Goal: Information Seeking & Learning: Find specific page/section

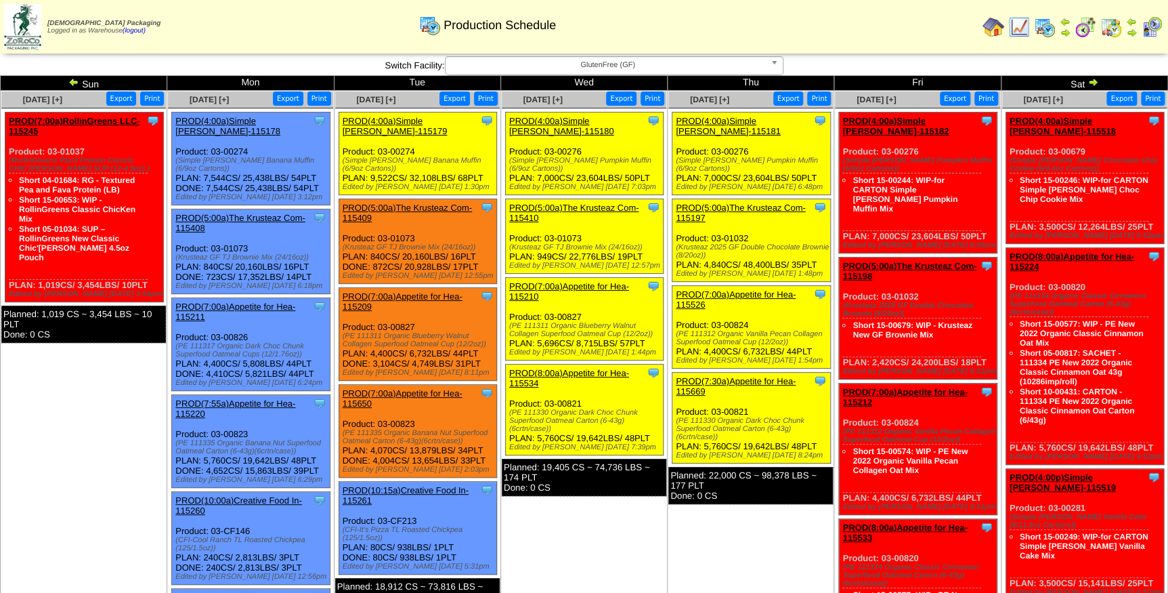
click at [643, 62] on span "GlutenFree (GF)" at bounding box center [608, 65] width 314 height 16
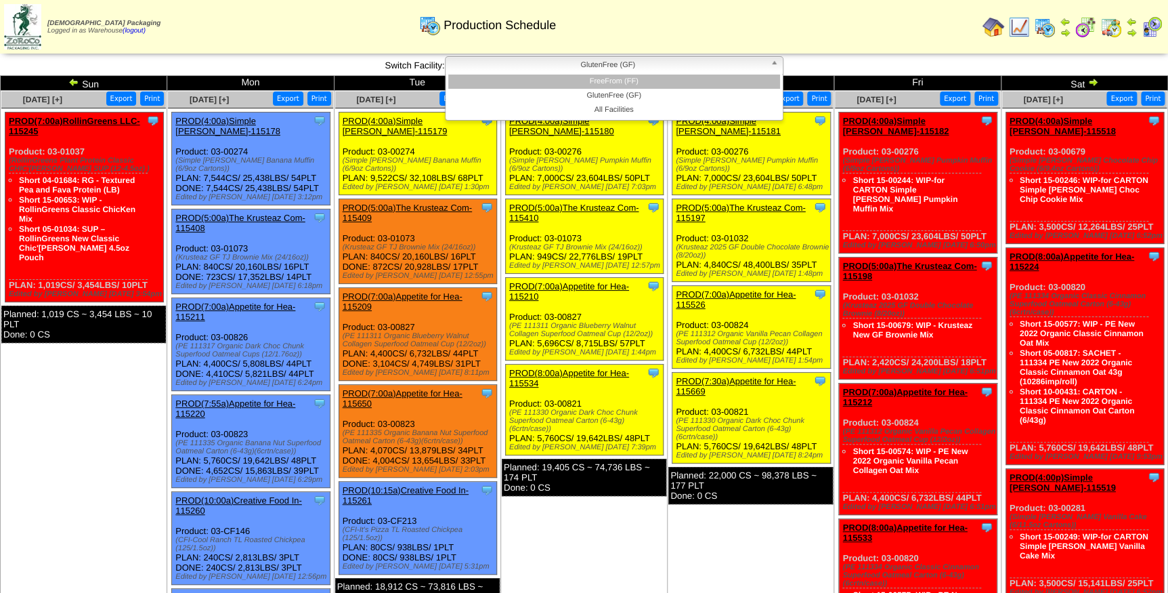
click at [635, 81] on li "FreeFrom (FF)" at bounding box center [614, 81] width 332 height 14
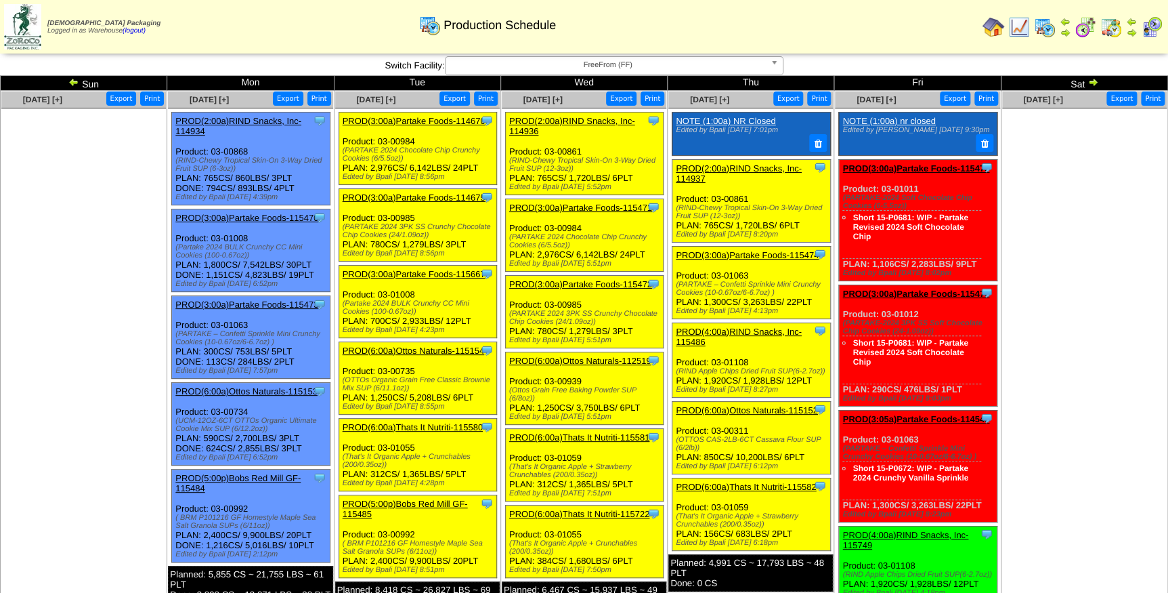
click at [752, 168] on link "PROD(2:00a)RIND Snacks, Inc-114937" at bounding box center [739, 173] width 126 height 20
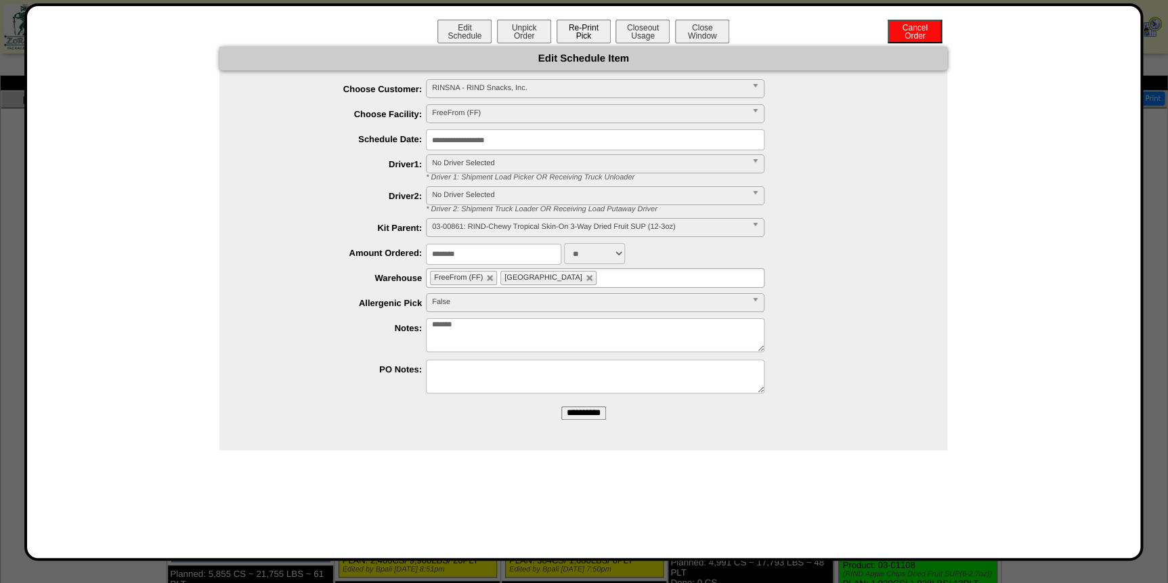
click at [586, 41] on button "Re-Print Pick" at bounding box center [584, 32] width 54 height 24
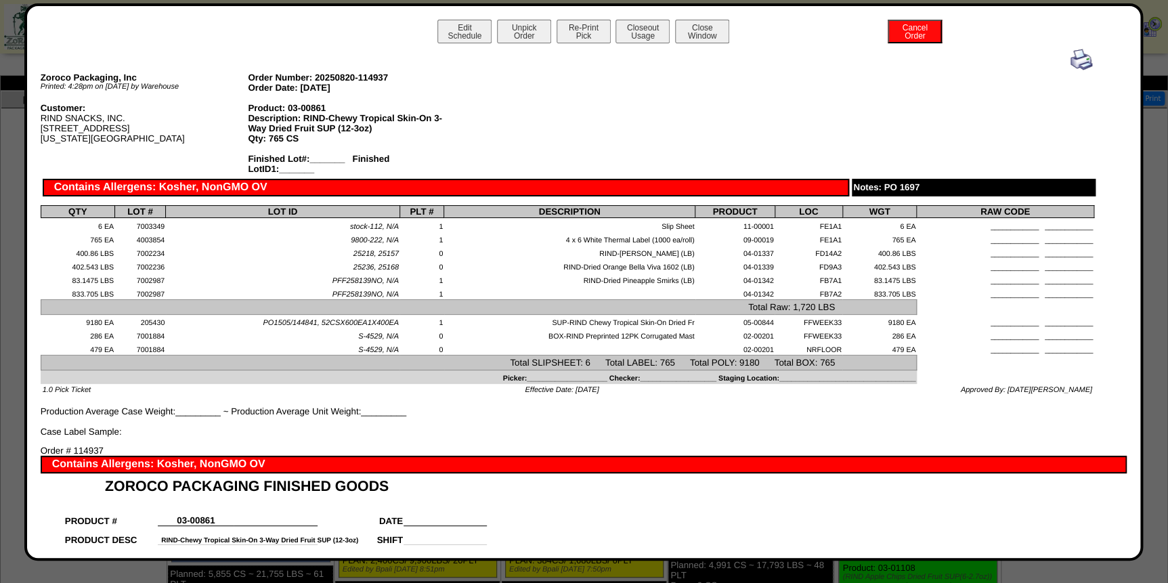
click at [1073, 54] on img at bounding box center [1082, 60] width 22 height 22
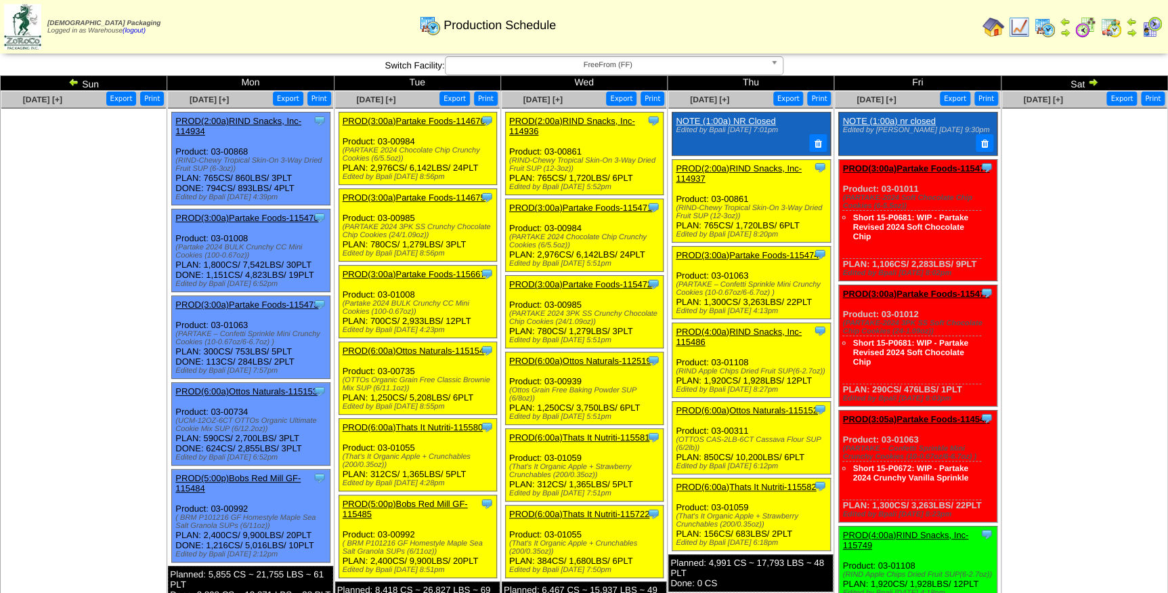
click at [749, 252] on link "PROD(3:00a)Partake Foods-115474" at bounding box center [747, 255] width 143 height 10
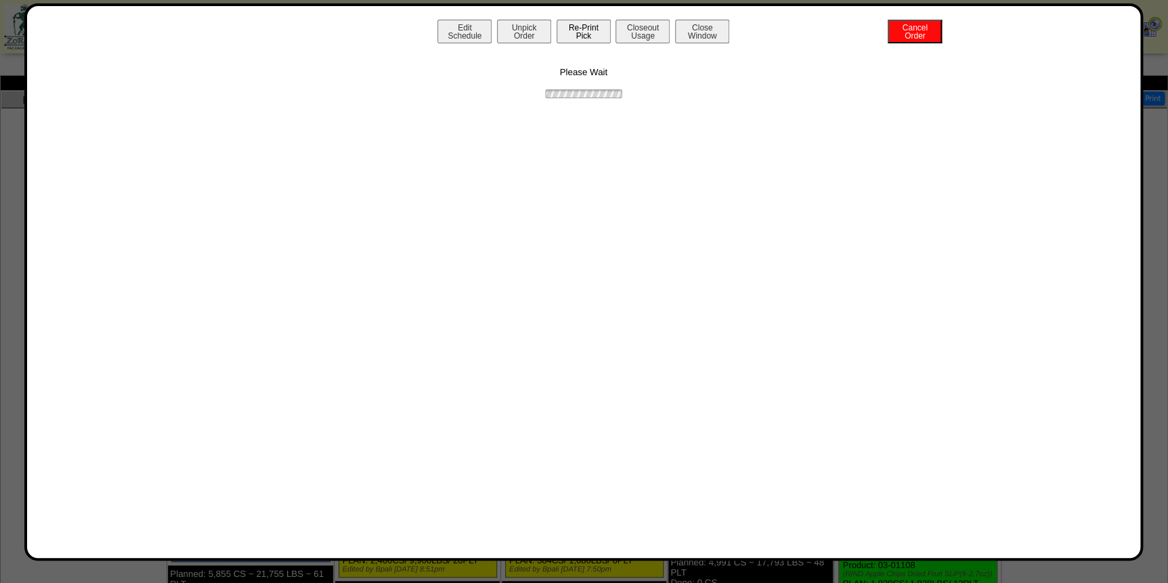
click at [574, 35] on button "Re-Print Pick" at bounding box center [584, 32] width 54 height 24
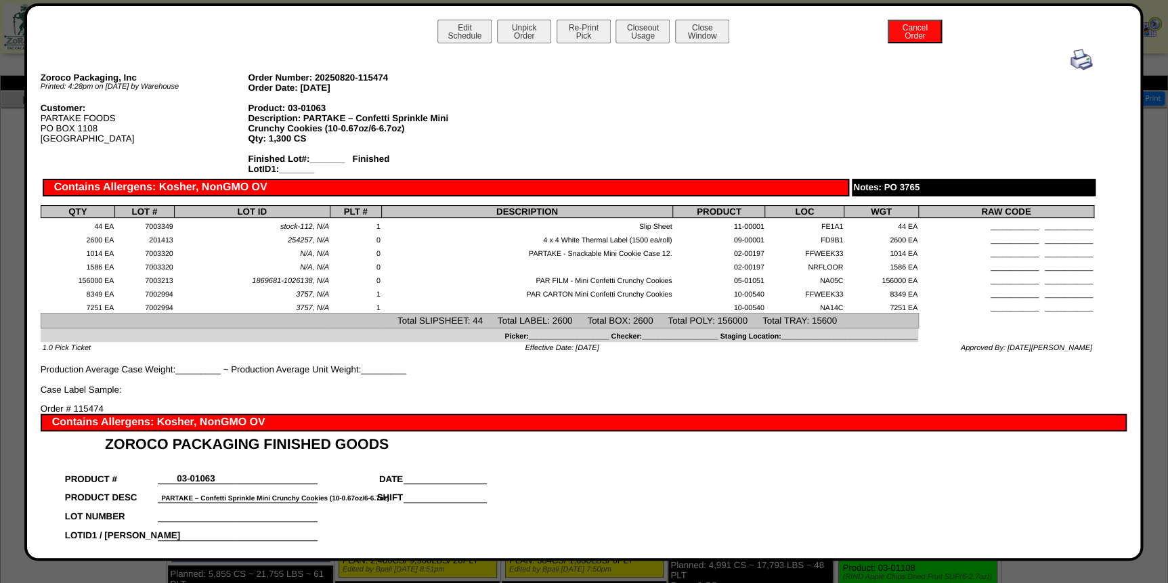
click at [1078, 54] on img at bounding box center [1082, 60] width 22 height 22
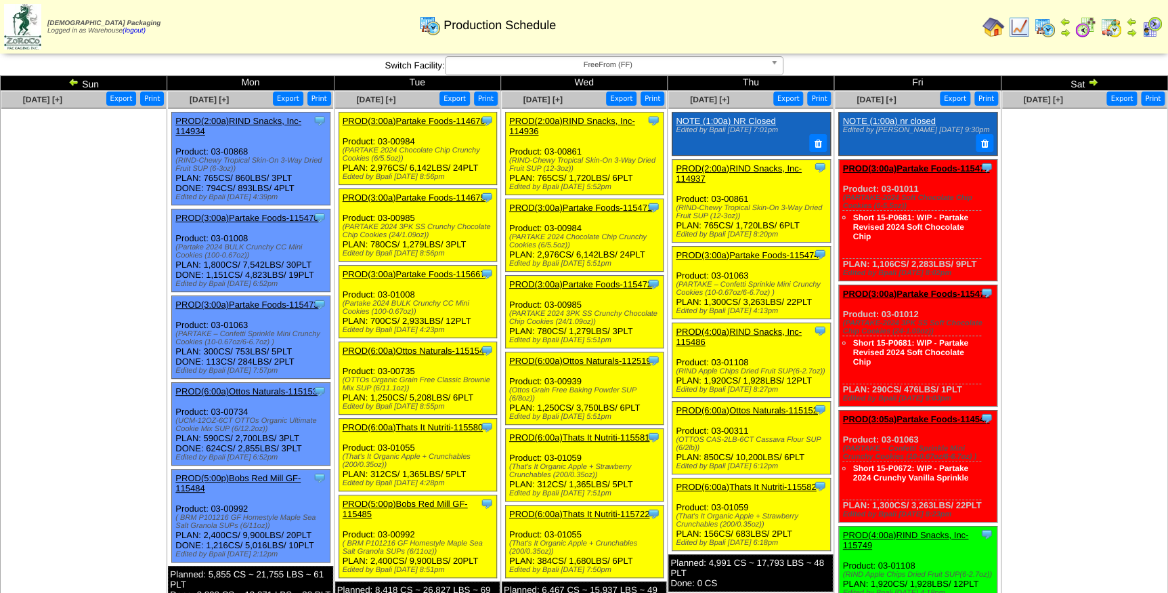
click at [759, 324] on div "Clone Item PROD(4:00a)RIND Snacks, Inc-115486 RIND Snacks, Inc. ScheduleID: 115…" at bounding box center [751, 359] width 158 height 74
click at [759, 330] on link "PROD(4:00a)RIND Snacks, Inc-115486" at bounding box center [739, 336] width 126 height 20
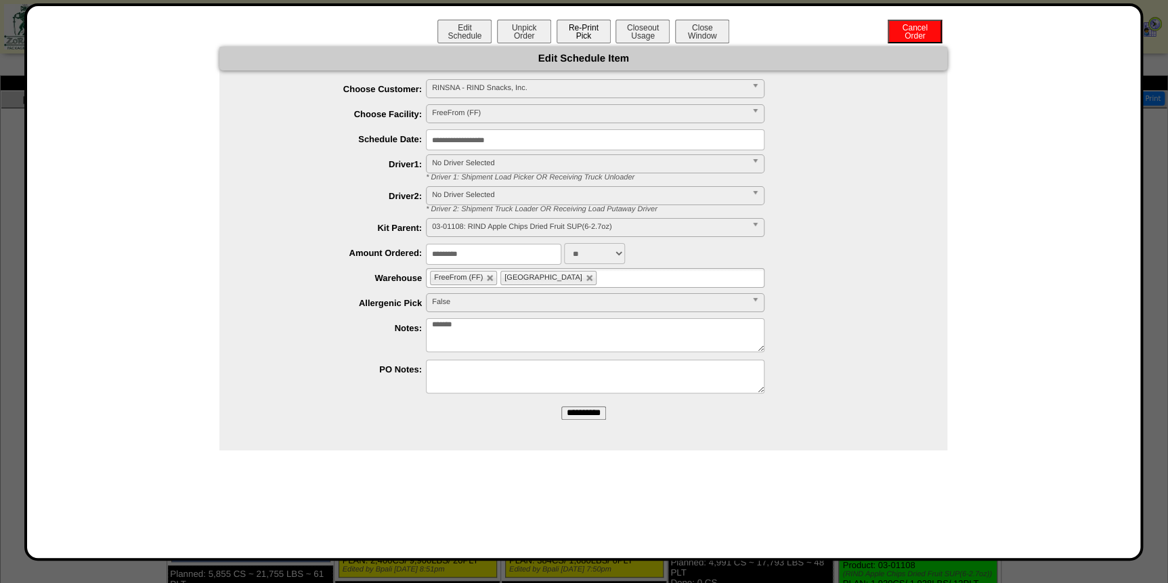
click at [595, 30] on button "Re-Print Pick" at bounding box center [584, 32] width 54 height 24
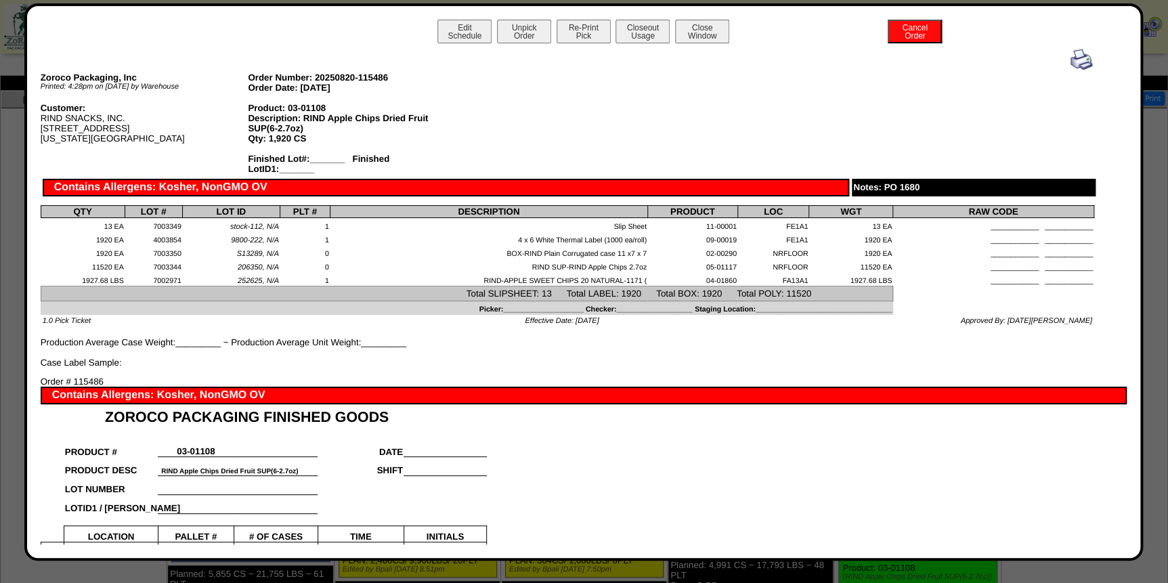
click at [1077, 64] on img at bounding box center [1082, 60] width 22 height 22
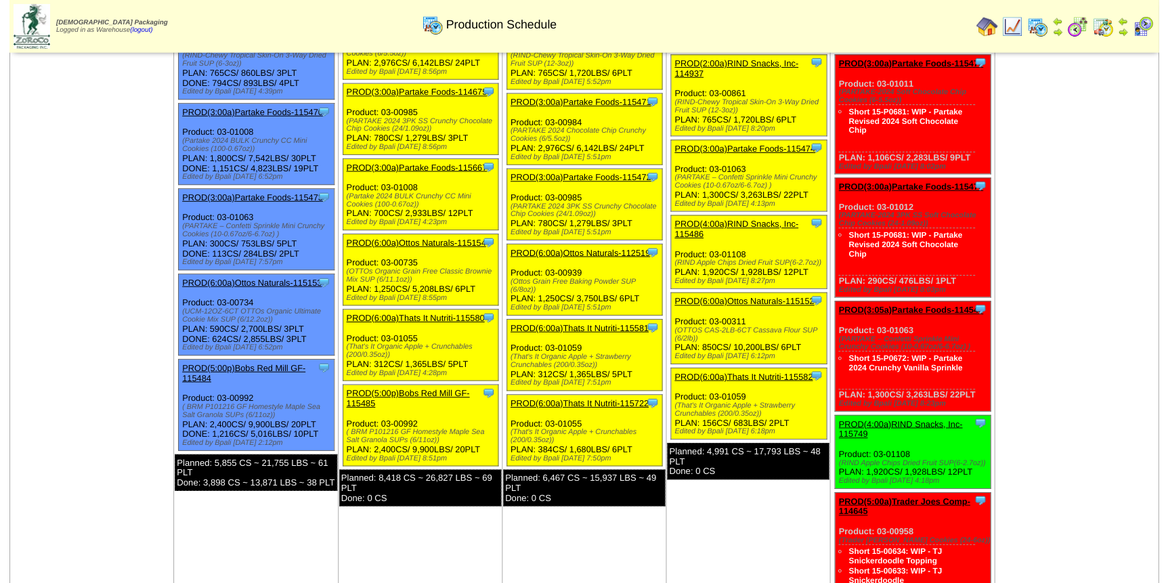
scroll to position [123, 0]
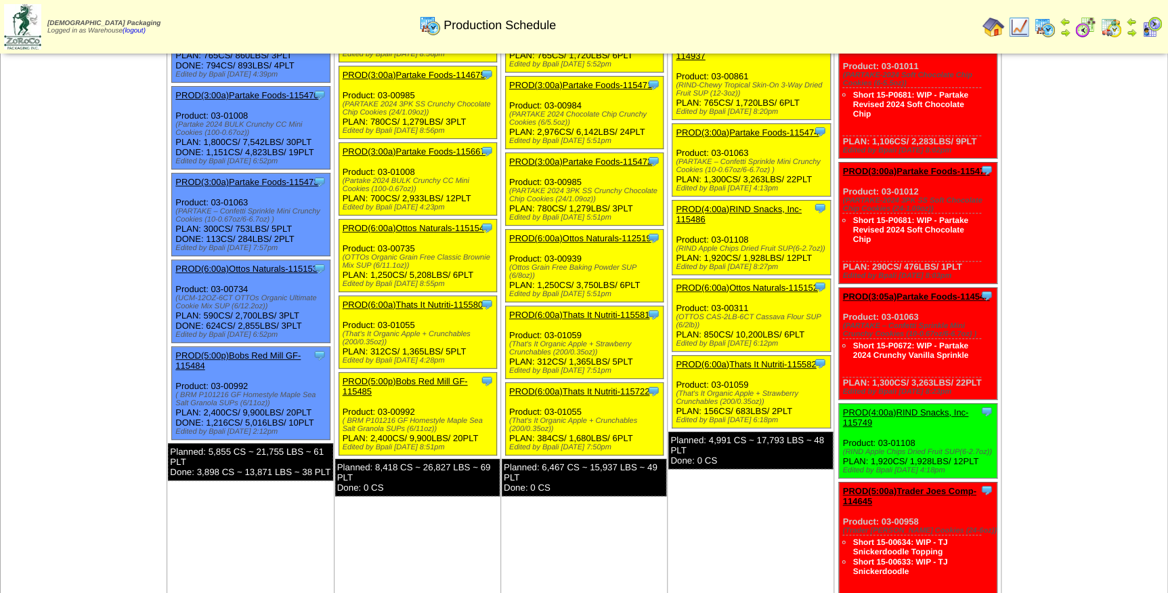
click at [756, 284] on link "PROD(6:00a)Ottos Naturals-115152" at bounding box center [747, 287] width 142 height 10
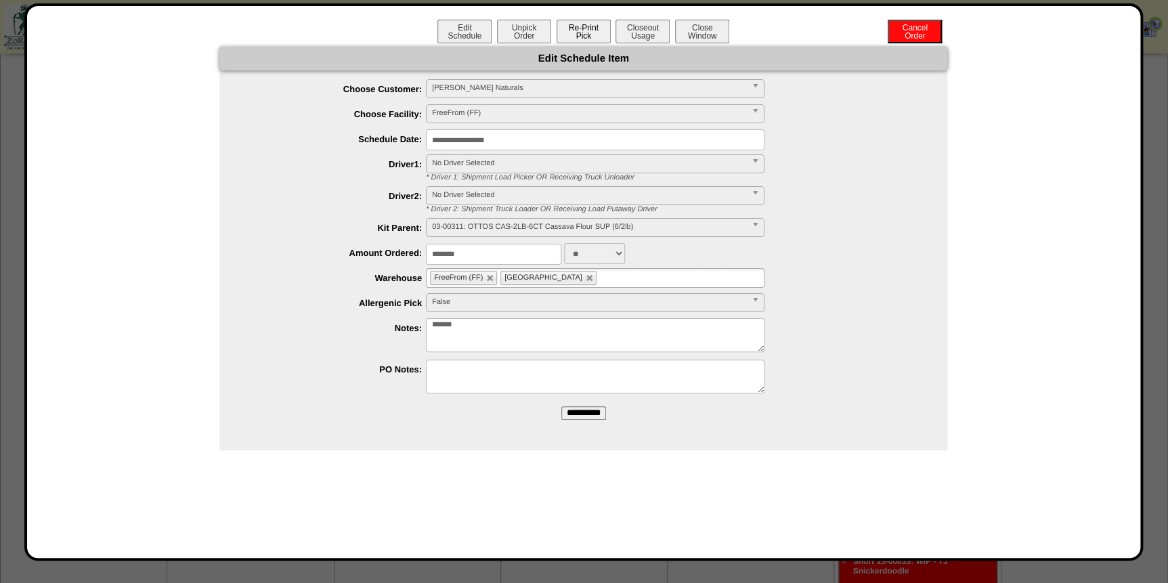
click at [605, 35] on button "Re-Print Pick" at bounding box center [584, 32] width 54 height 24
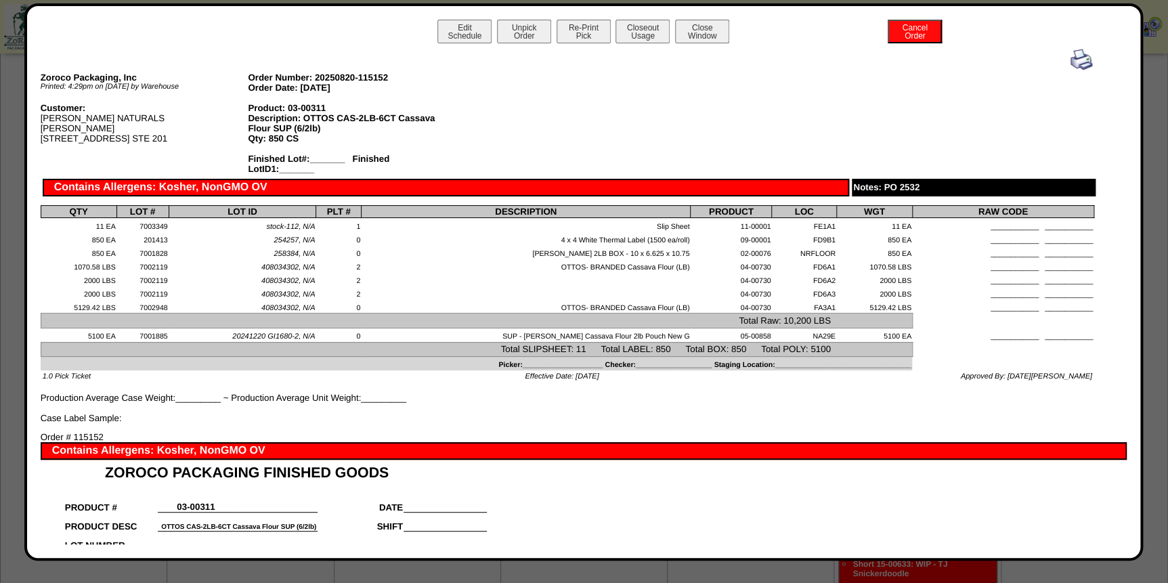
click at [1071, 57] on img at bounding box center [1082, 60] width 22 height 22
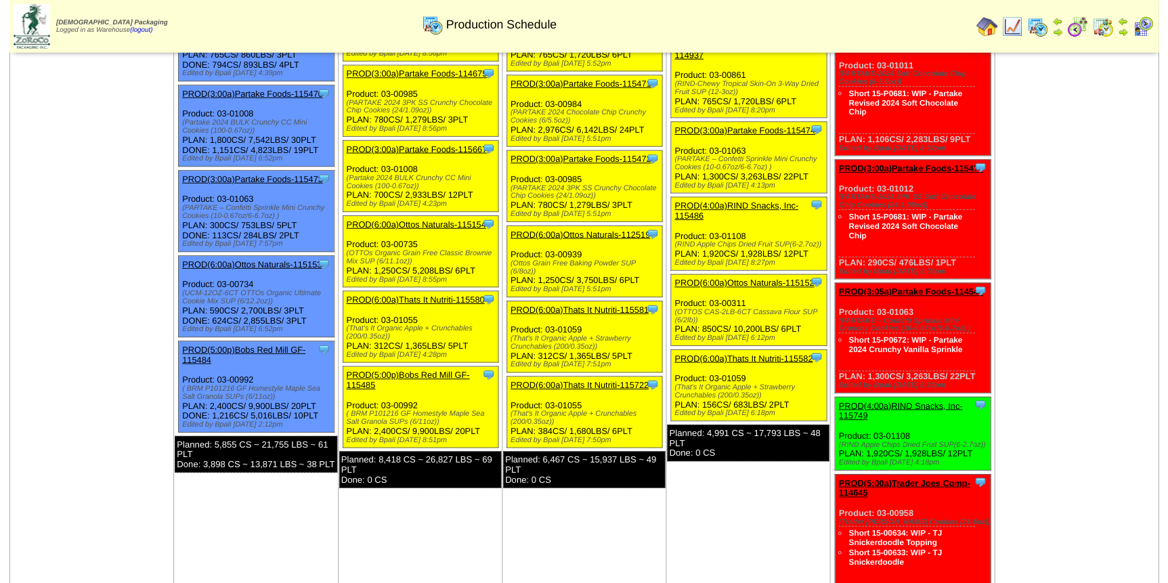
scroll to position [184, 0]
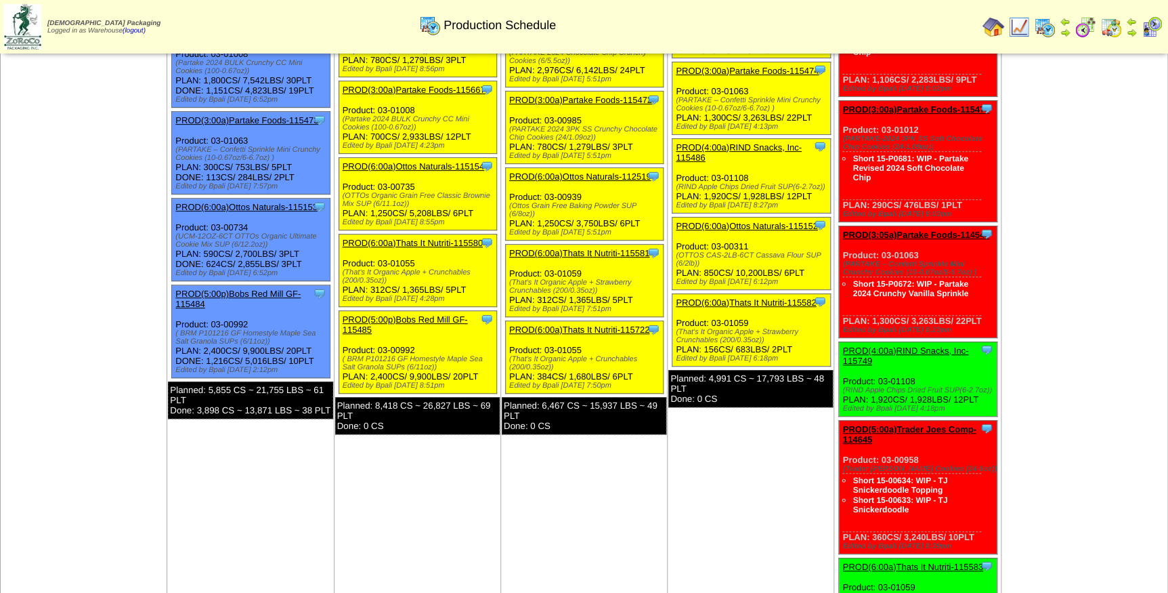
click at [763, 299] on link "PROD(6:00a)Thats It Nutriti-115582" at bounding box center [746, 302] width 140 height 10
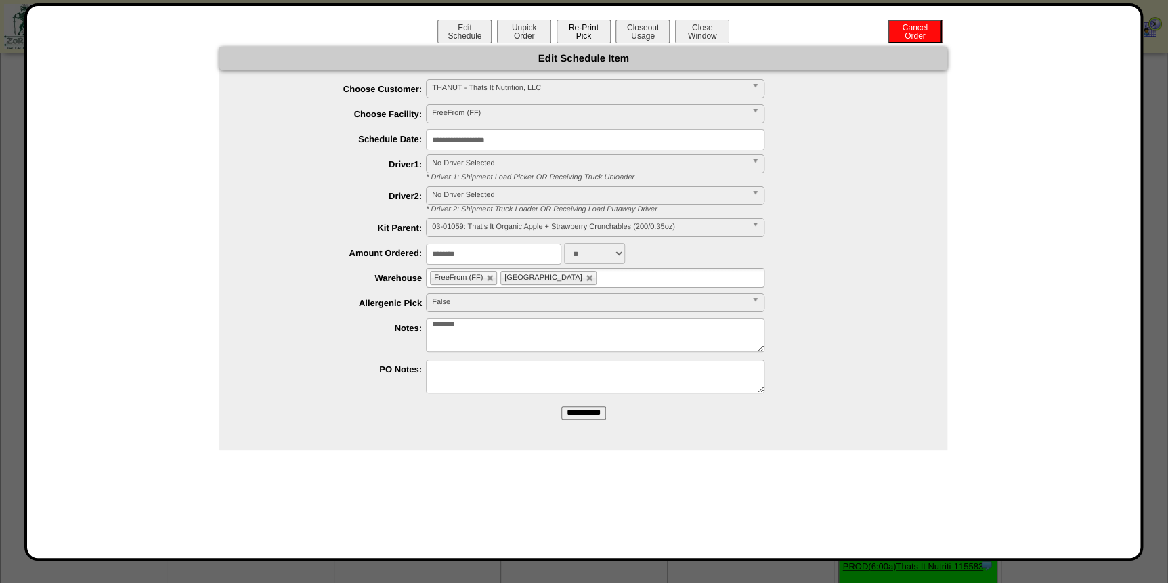
click at [581, 35] on button "Re-Print Pick" at bounding box center [584, 32] width 54 height 24
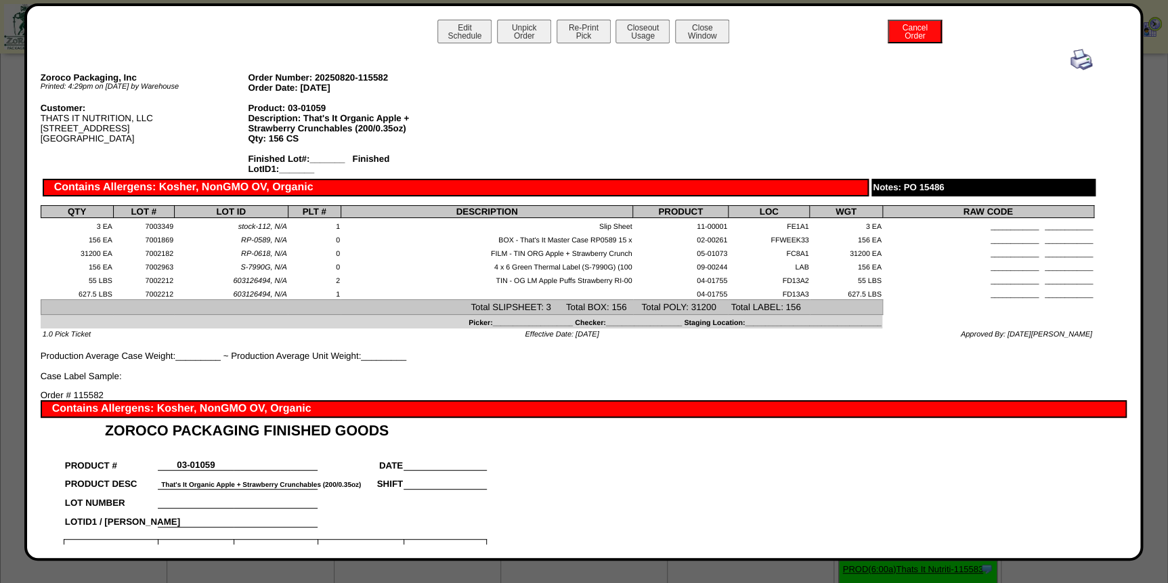
click at [1071, 58] on img at bounding box center [1082, 60] width 22 height 22
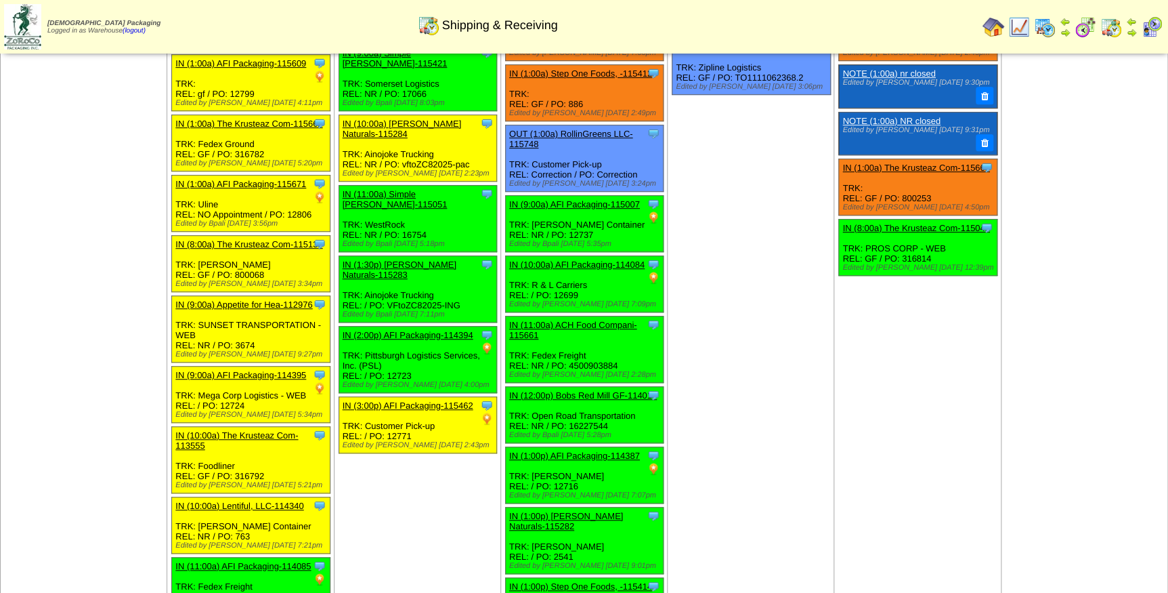
scroll to position [307, 0]
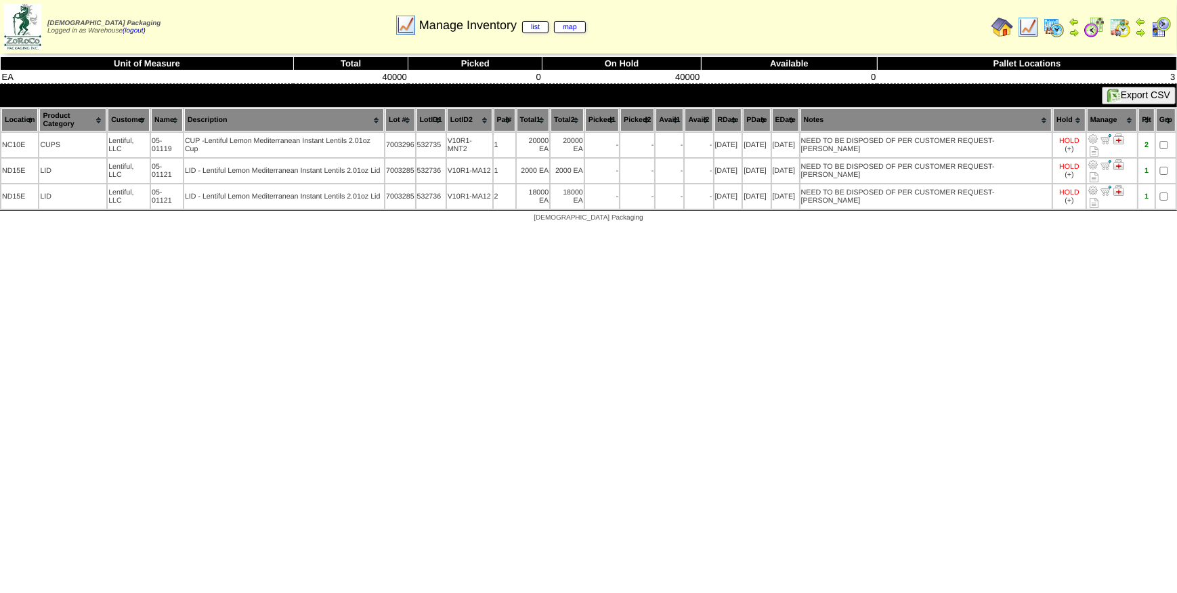
click at [1036, 28] on img at bounding box center [1028, 27] width 22 height 22
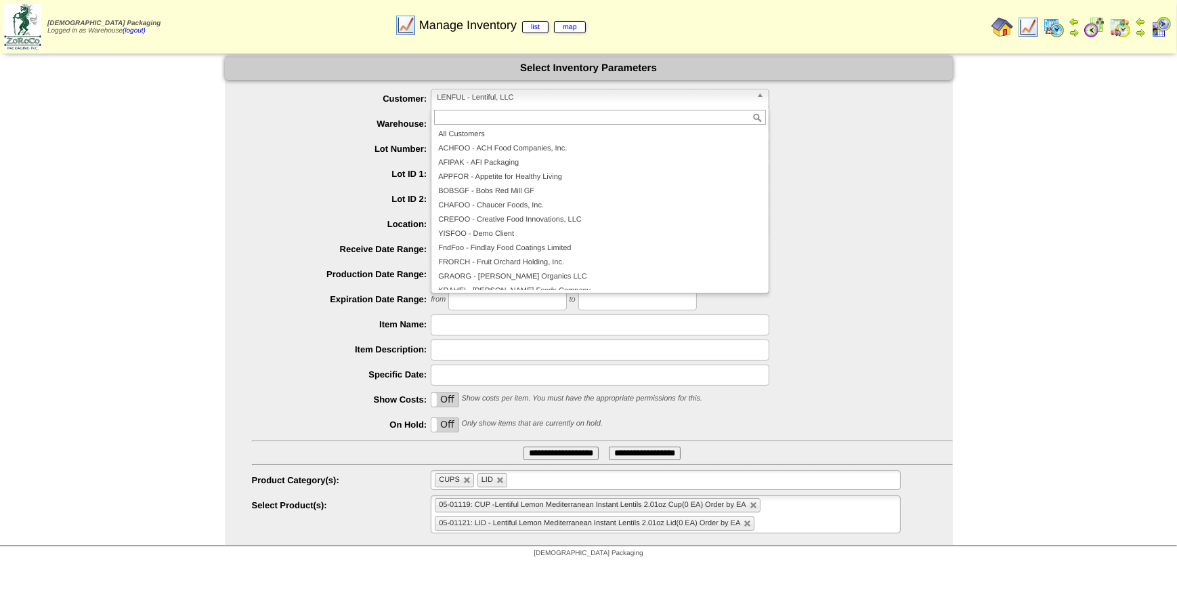
click at [565, 95] on span "LENFUL - Lentiful, LLC" at bounding box center [594, 97] width 314 height 16
click at [557, 140] on li "All Customers" at bounding box center [600, 134] width 332 height 14
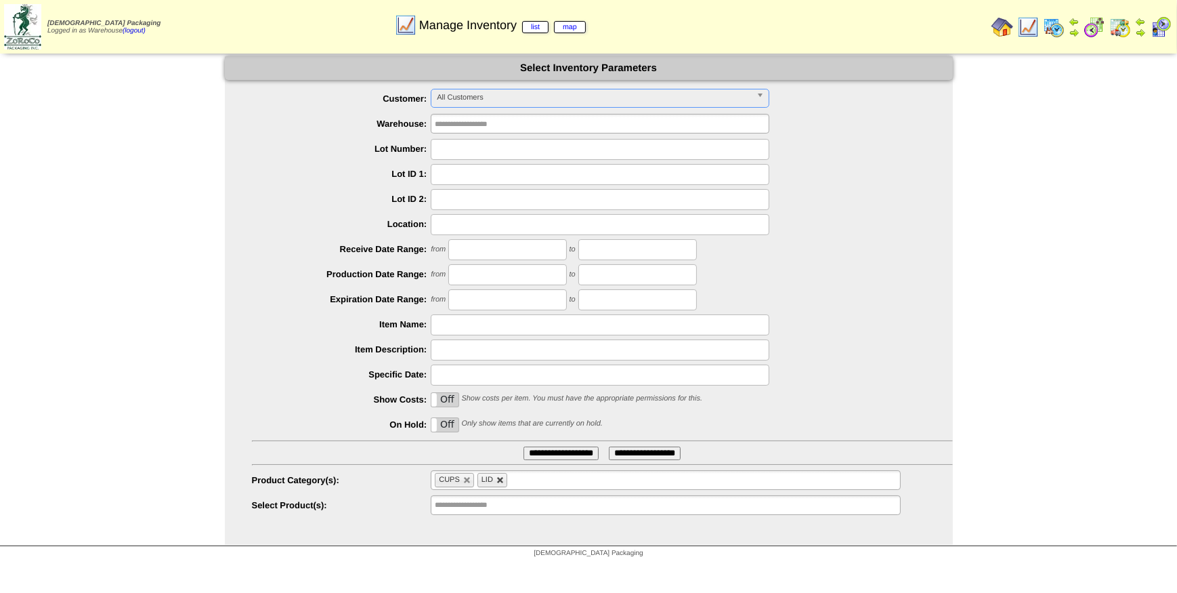
click at [500, 481] on link at bounding box center [500, 480] width 8 height 8
click at [465, 479] on link at bounding box center [467, 480] width 8 height 8
type input "**********"
click at [461, 147] on input "text" at bounding box center [600, 149] width 339 height 21
type input "*******"
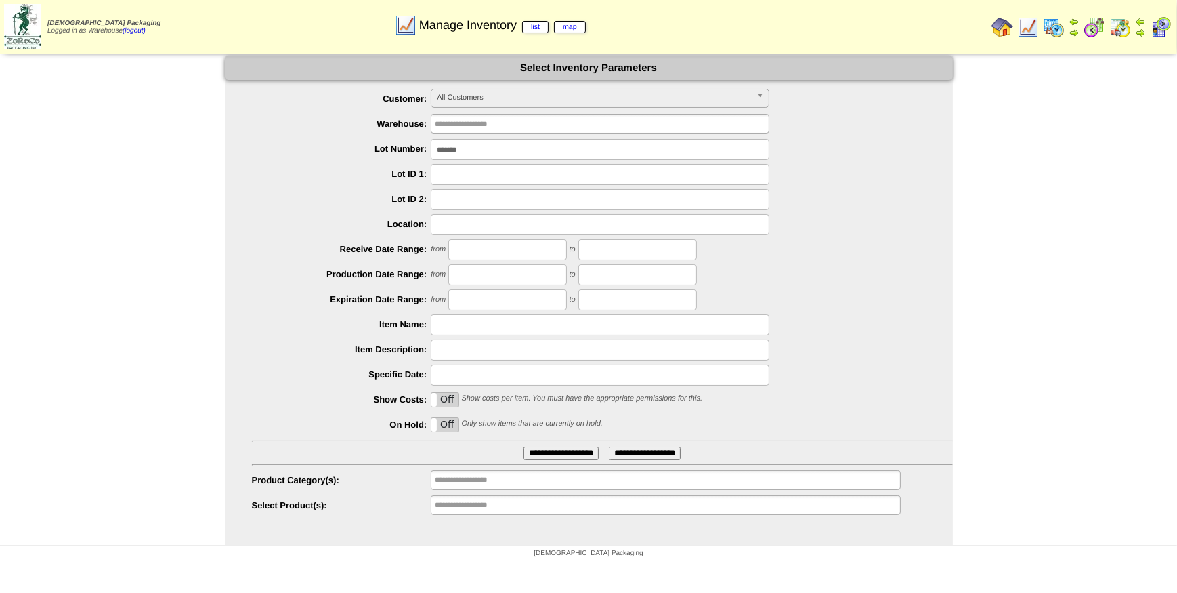
click at [556, 449] on input "**********" at bounding box center [561, 453] width 75 height 14
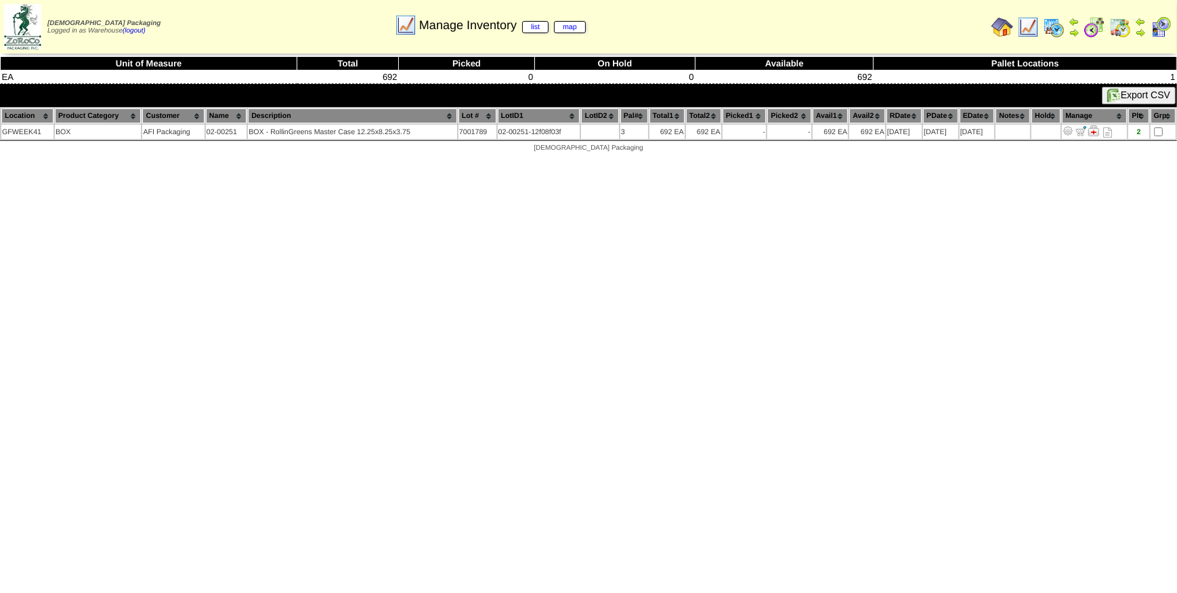
click at [1025, 28] on img at bounding box center [1028, 27] width 22 height 22
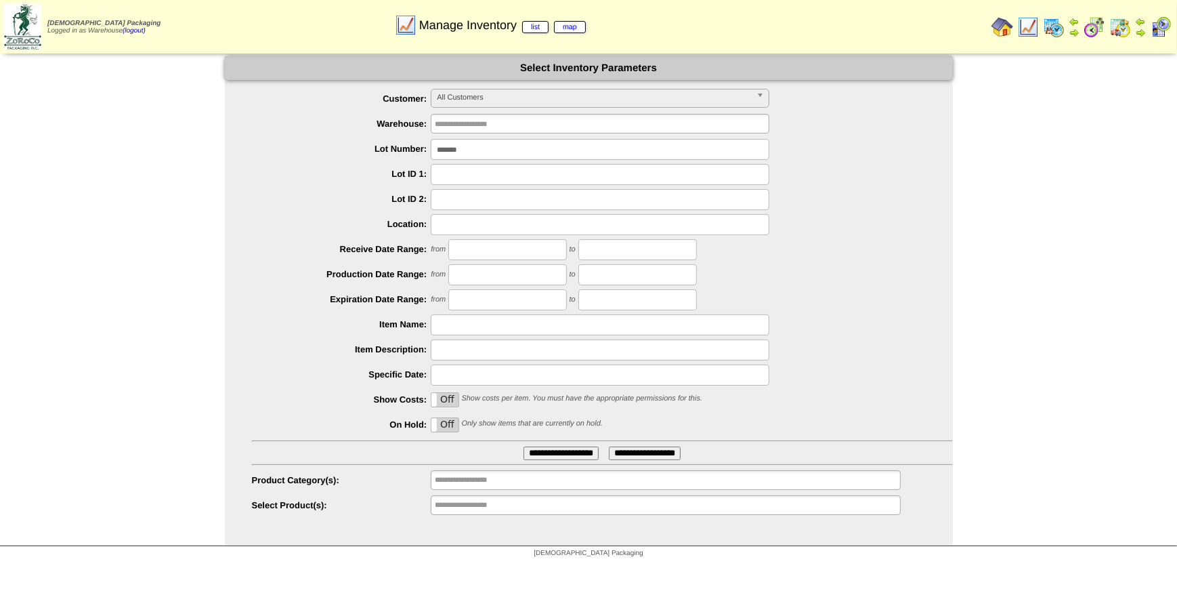
click at [536, 98] on span "All Customers" at bounding box center [594, 97] width 314 height 16
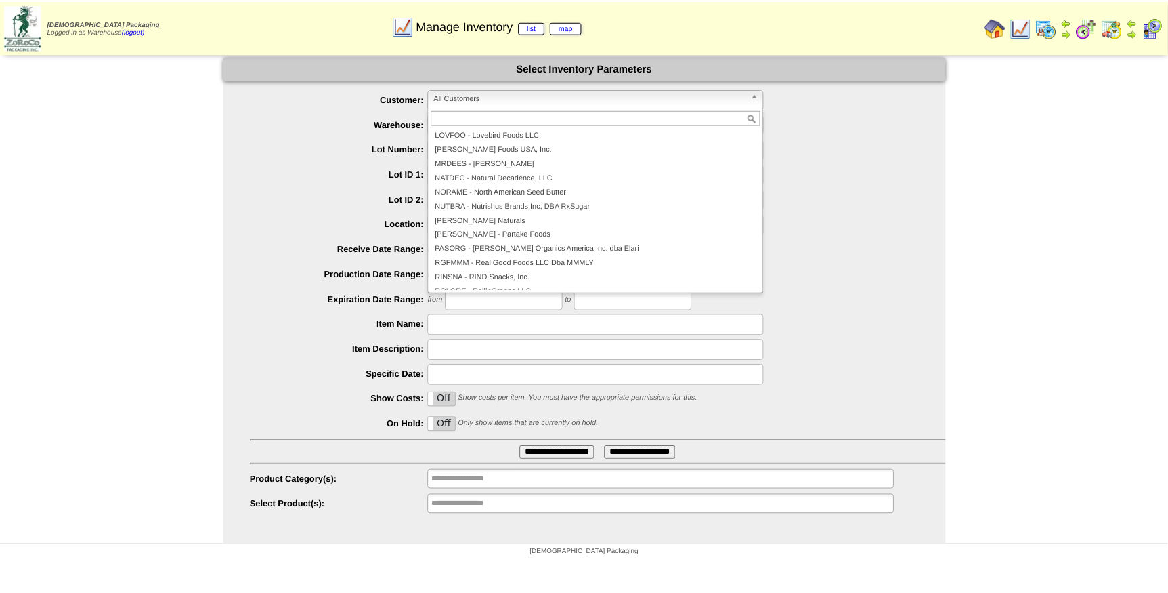
scroll to position [246, 0]
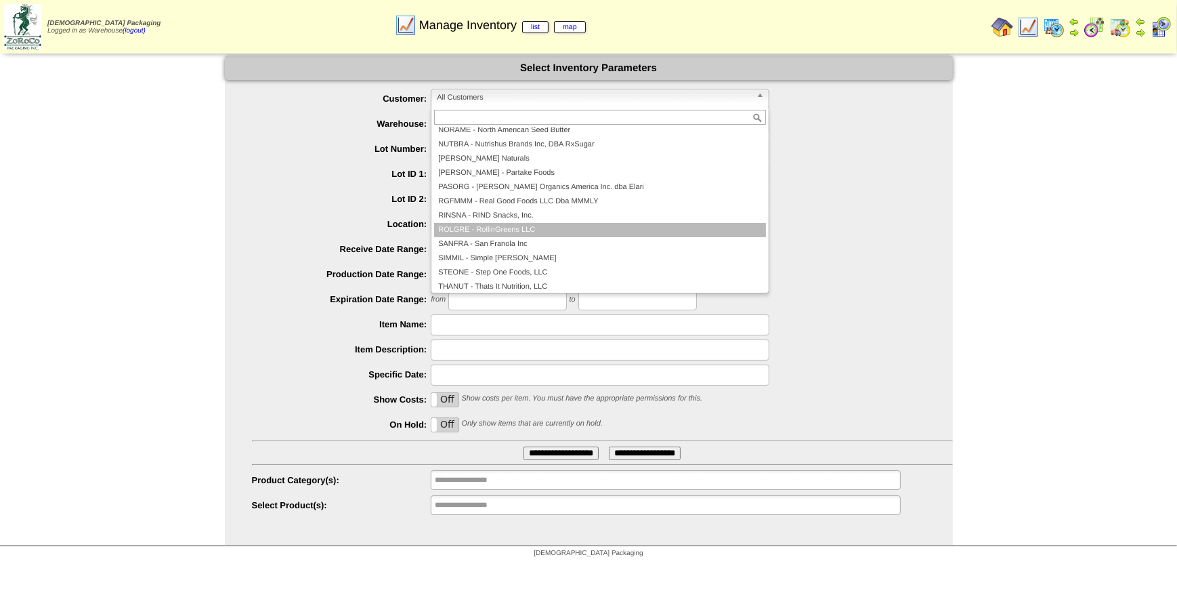
click at [497, 232] on li "ROLGRE - RollinGreens LLC" at bounding box center [600, 230] width 332 height 14
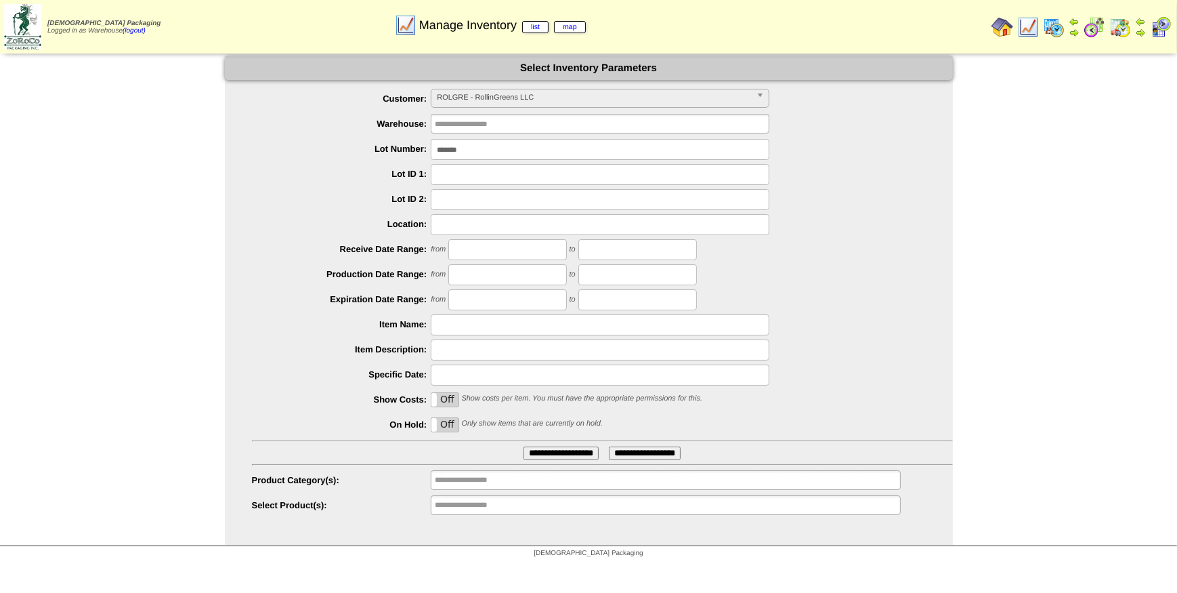
drag, startPoint x: 475, startPoint y: 147, endPoint x: 226, endPoint y: 179, distance: 251.3
click at [226, 179] on ul "**********" at bounding box center [589, 302] width 728 height 427
click at [467, 482] on input "text" at bounding box center [478, 479] width 87 height 17
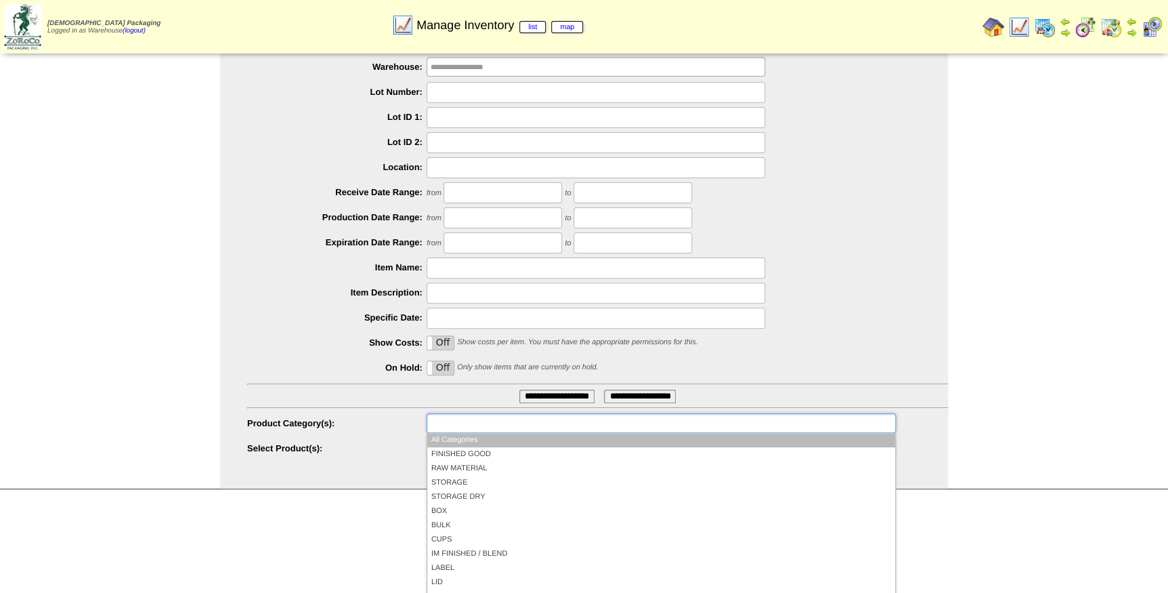
scroll to position [60, 0]
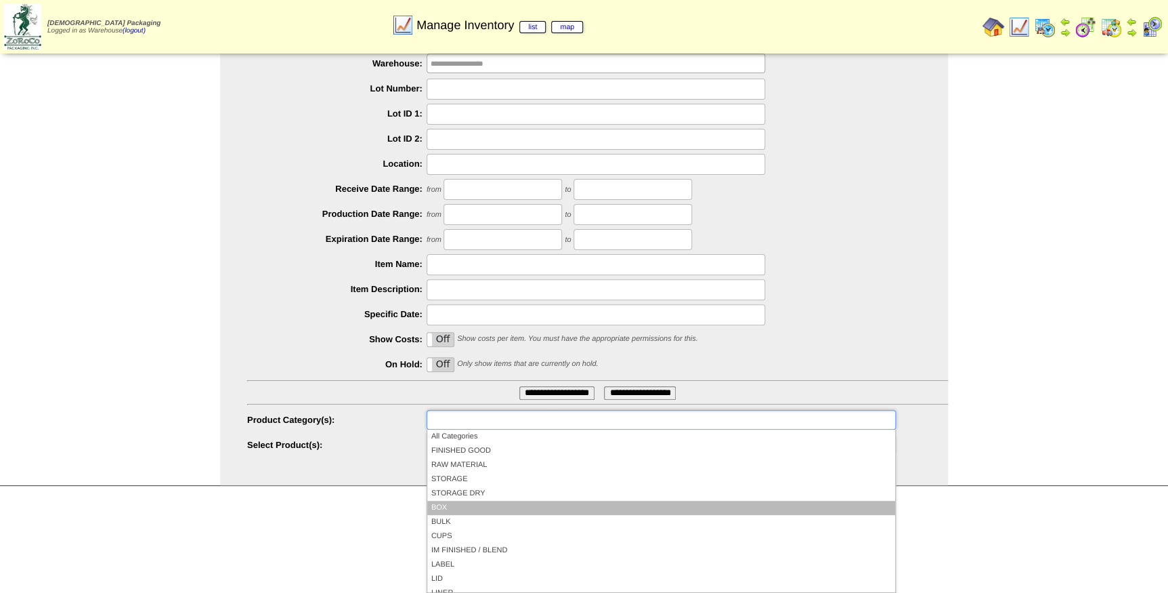
click at [448, 505] on li "BOX" at bounding box center [661, 507] width 468 height 14
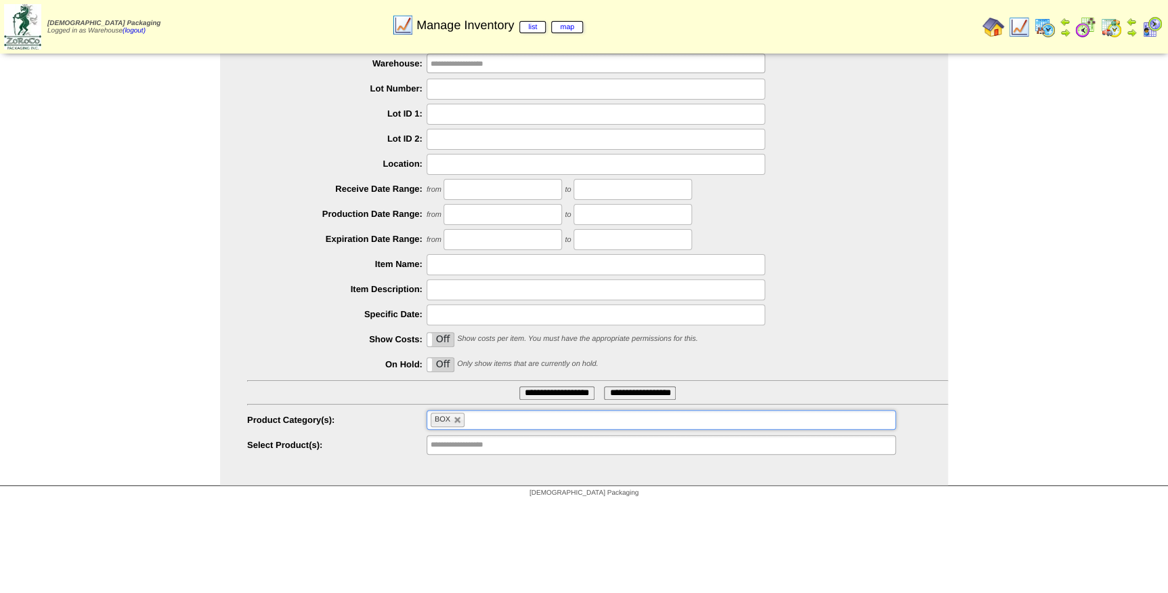
click at [541, 393] on input "**********" at bounding box center [556, 393] width 75 height 14
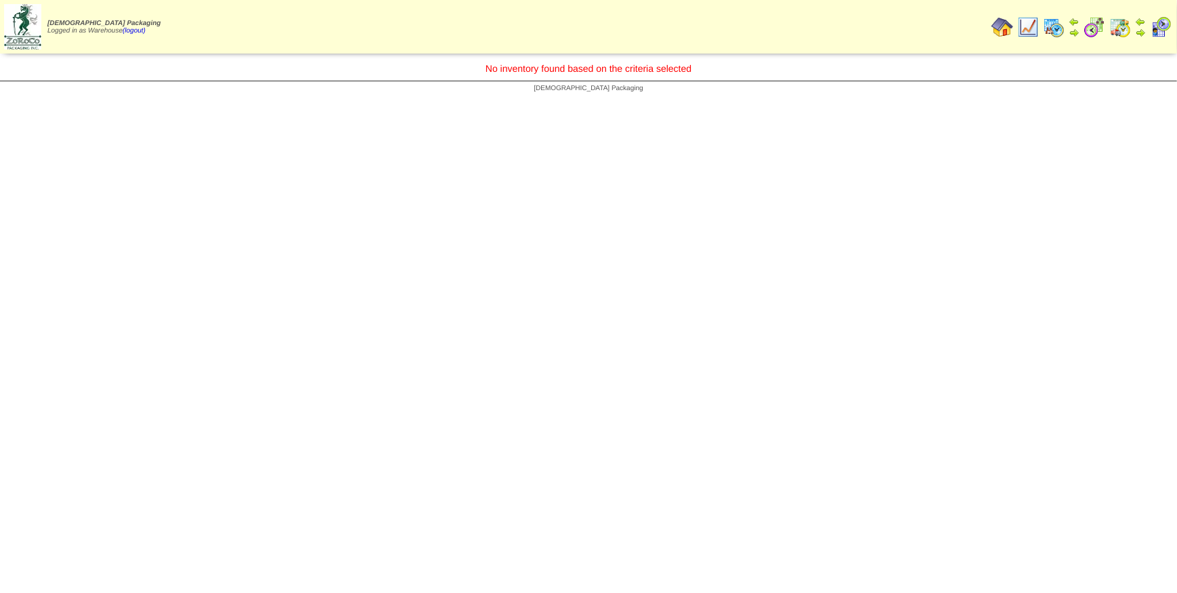
click at [1033, 27] on img at bounding box center [1028, 27] width 22 height 22
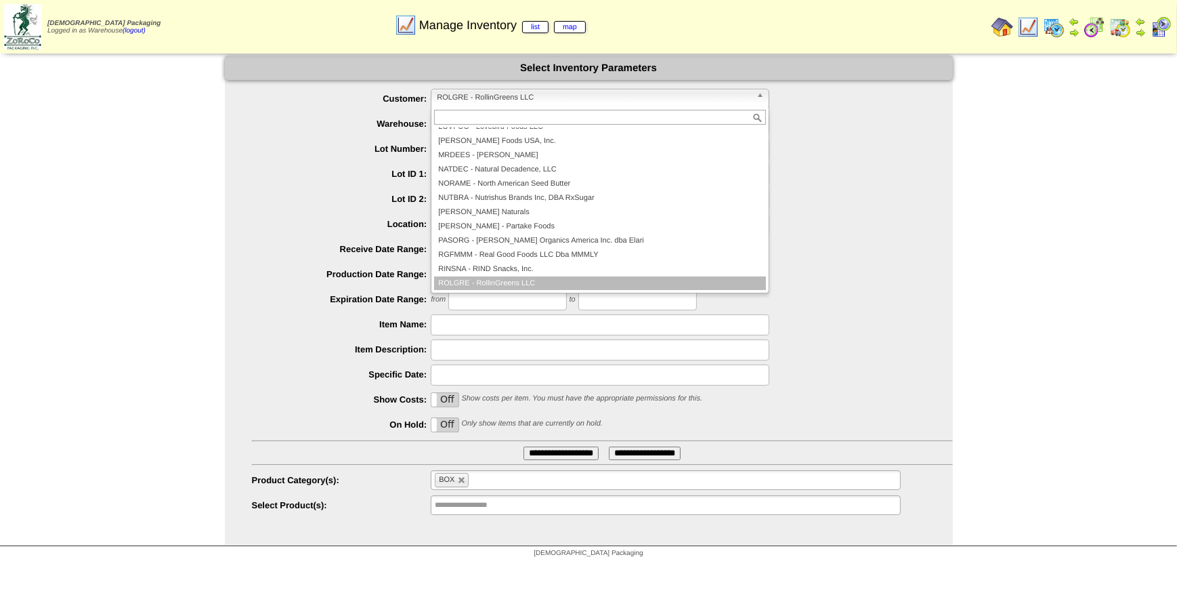
click at [759, 95] on b at bounding box center [762, 98] width 12 height 18
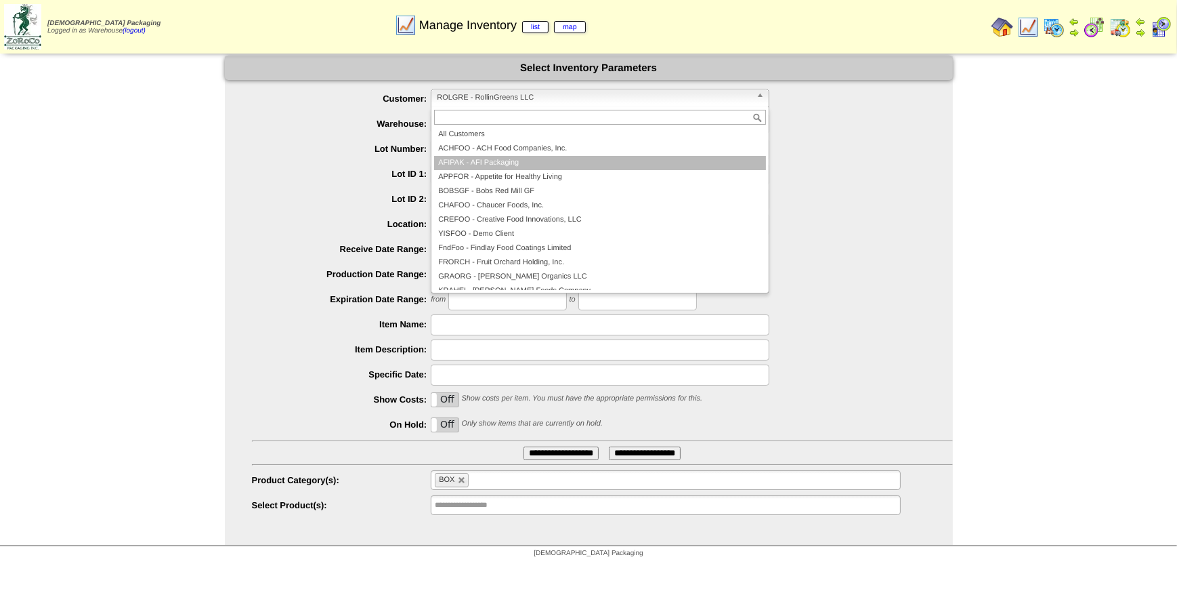
click at [675, 158] on li "AFIPAK - AFI Packaging" at bounding box center [600, 163] width 332 height 14
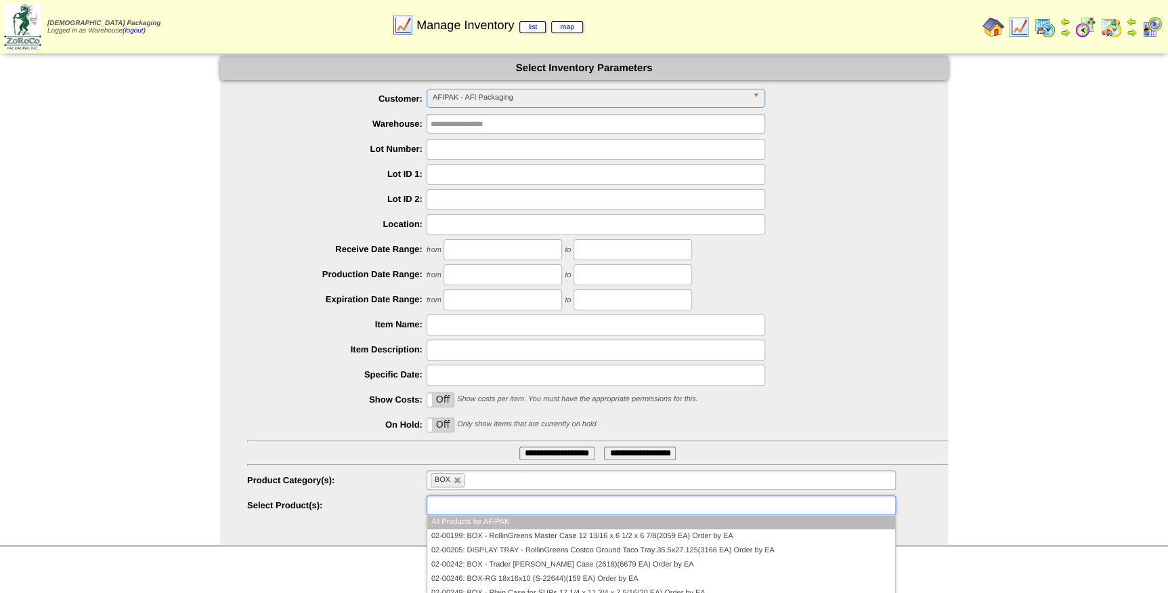
click at [502, 506] on input "text" at bounding box center [474, 504] width 87 height 17
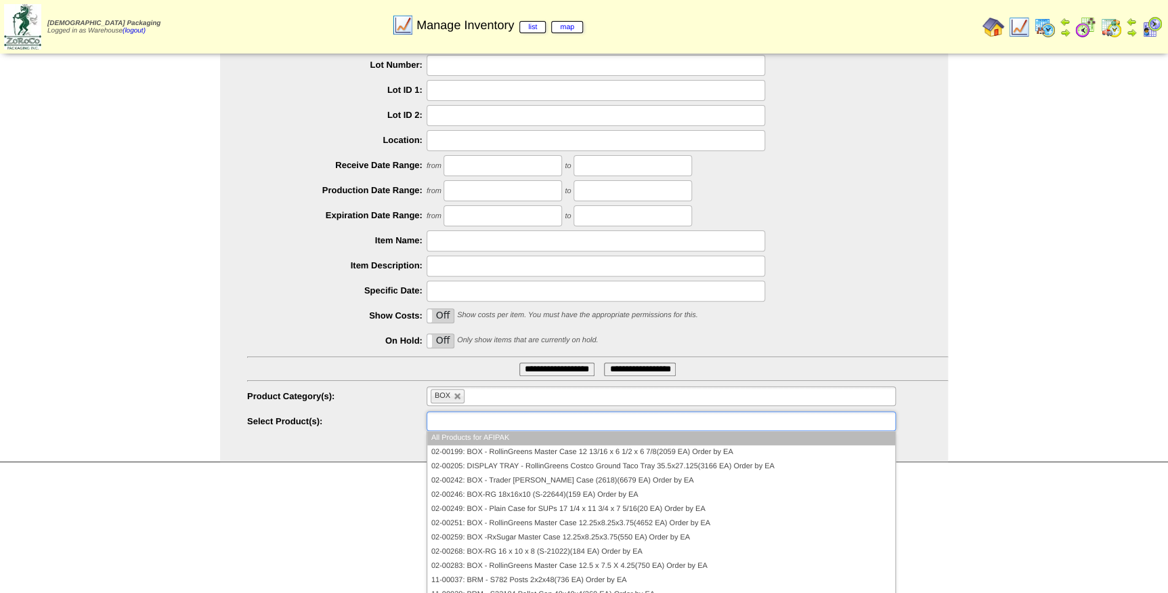
scroll to position [85, 0]
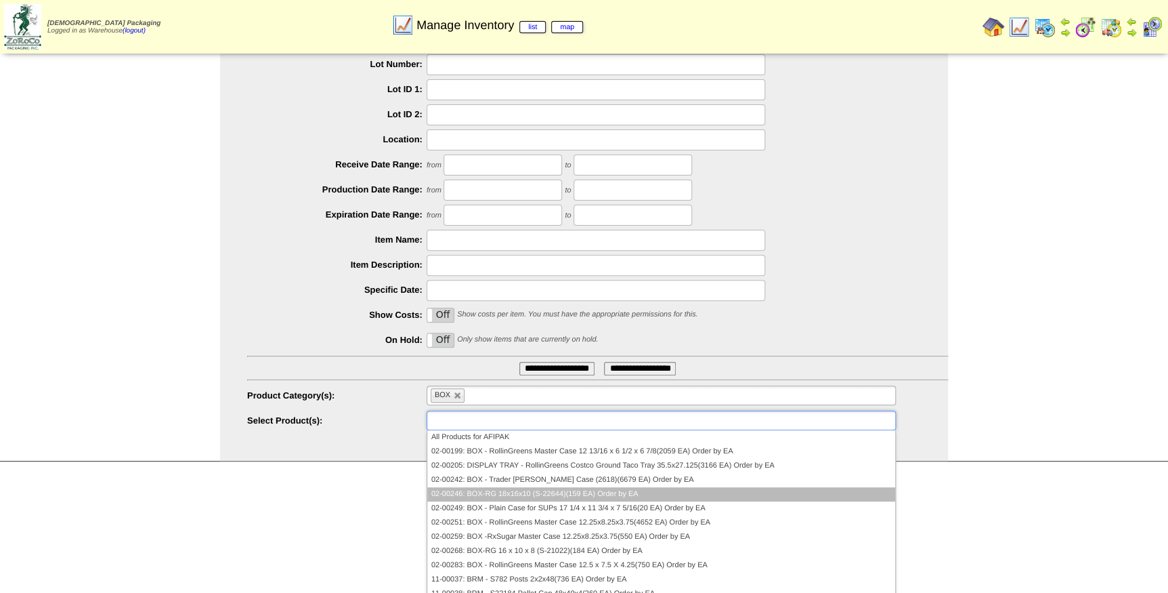
click at [463, 490] on li "02-00246: BOX-RG 18x16x10 (S-22644)(159 EA) Order by EA" at bounding box center [661, 494] width 468 height 14
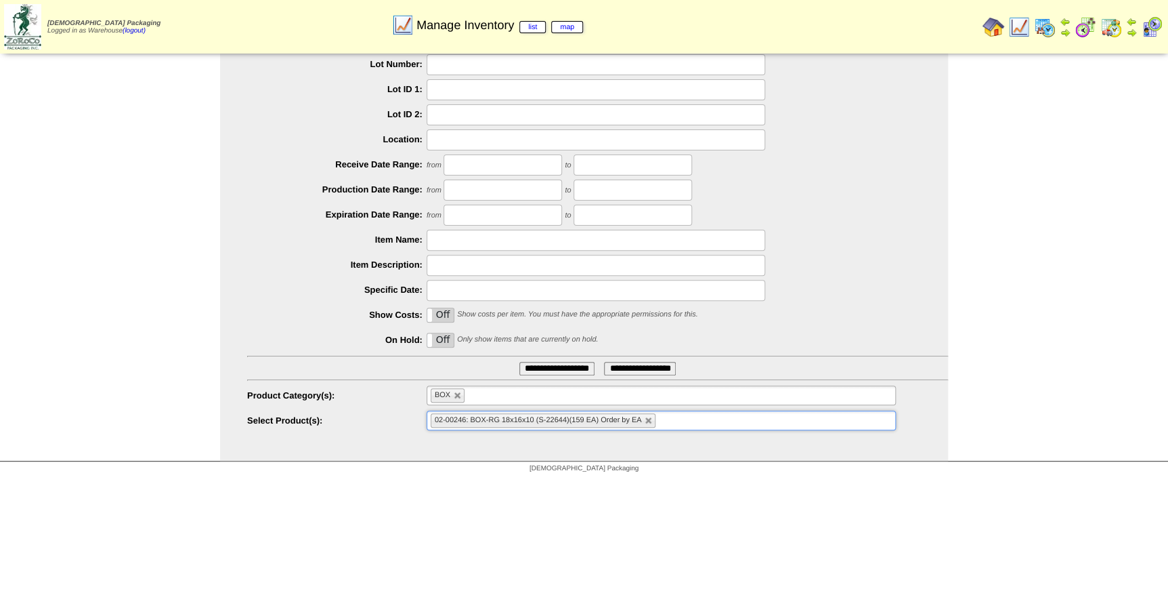
click at [670, 412] on input "text" at bounding box center [667, 420] width 17 height 17
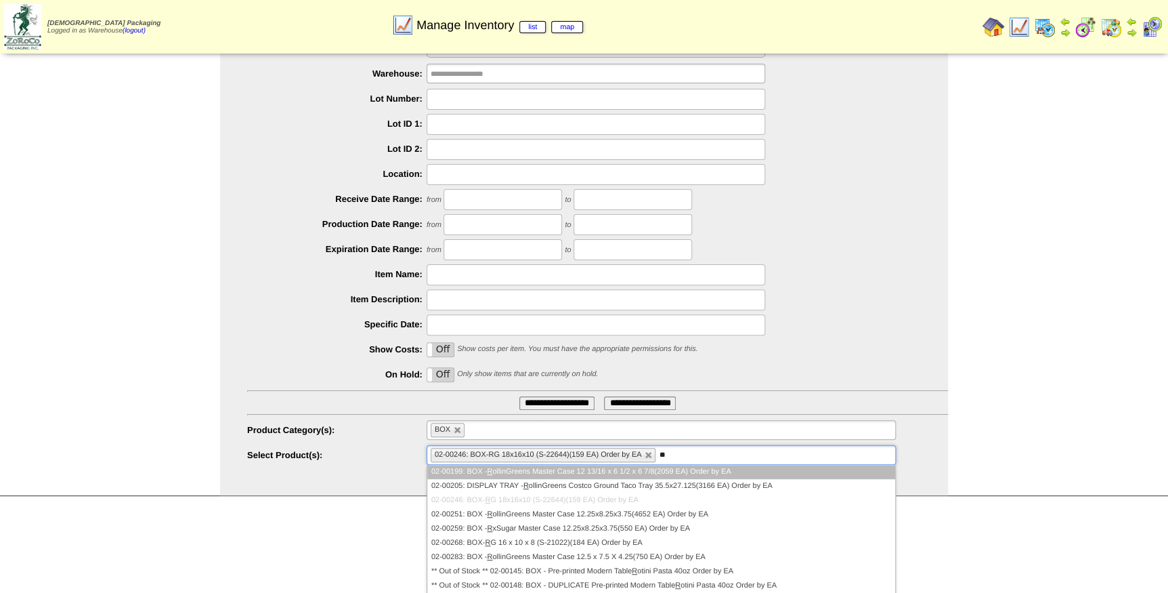
scroll to position [0, 0]
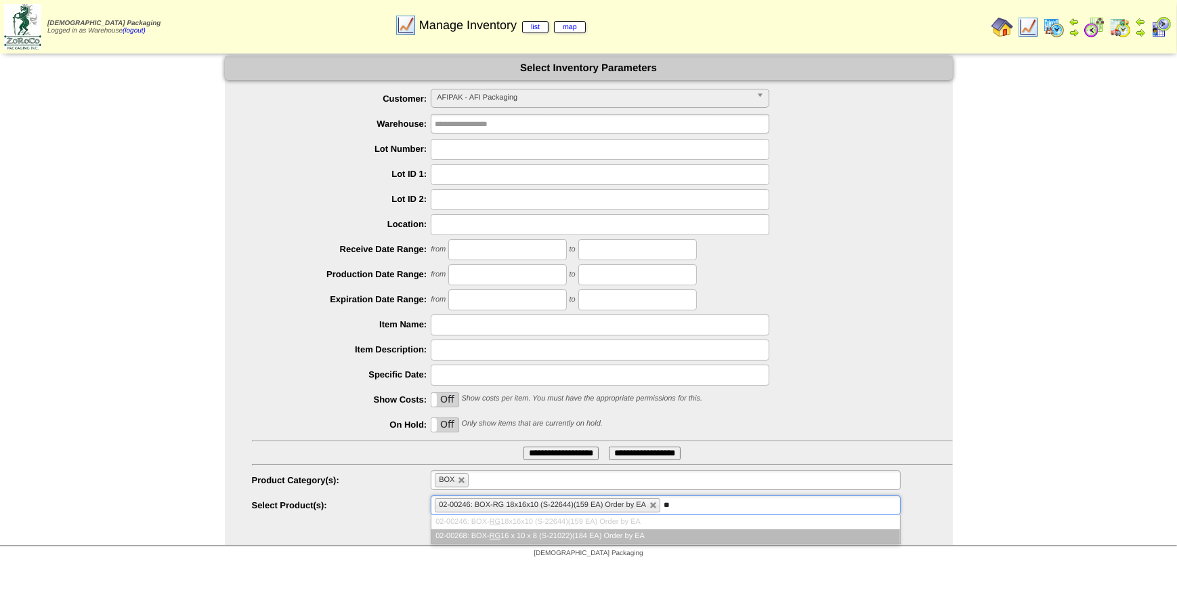
type input "**"
click at [671, 538] on li "02-00268: BOX- RG 16 x 10 x 8 (S-21022)(184 EA) Order by EA" at bounding box center [665, 536] width 468 height 14
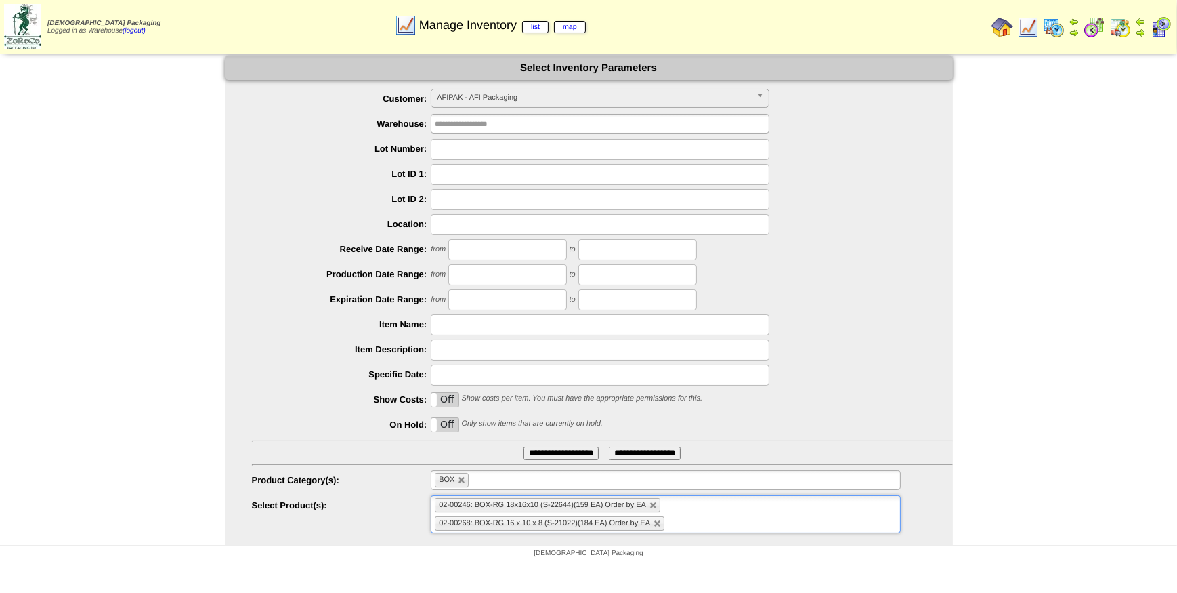
click at [477, 528] on ul "02-00246: BOX-RG 18x16x10 (S-22644)(159 EA) Order by EA 02-00268: BOX-RG 16 x 1…" at bounding box center [665, 514] width 469 height 38
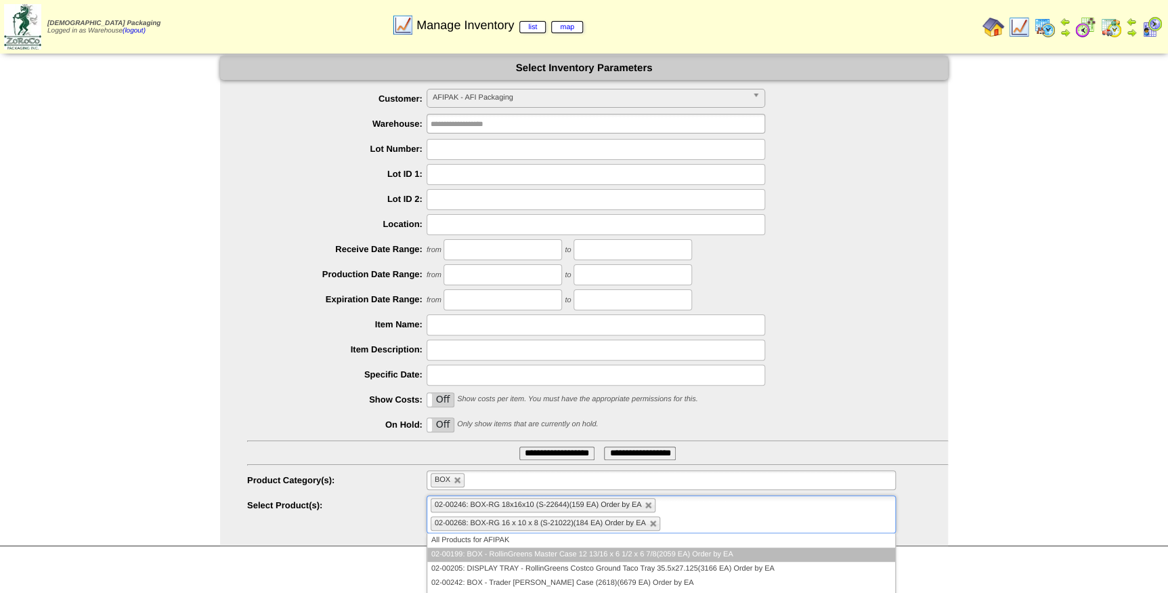
click at [516, 555] on li "02-00199: BOX - RollinGreens Master Case 12 13/16 x 6 1/2 x 6 7/8(2059 EA) Orde…" at bounding box center [661, 554] width 468 height 14
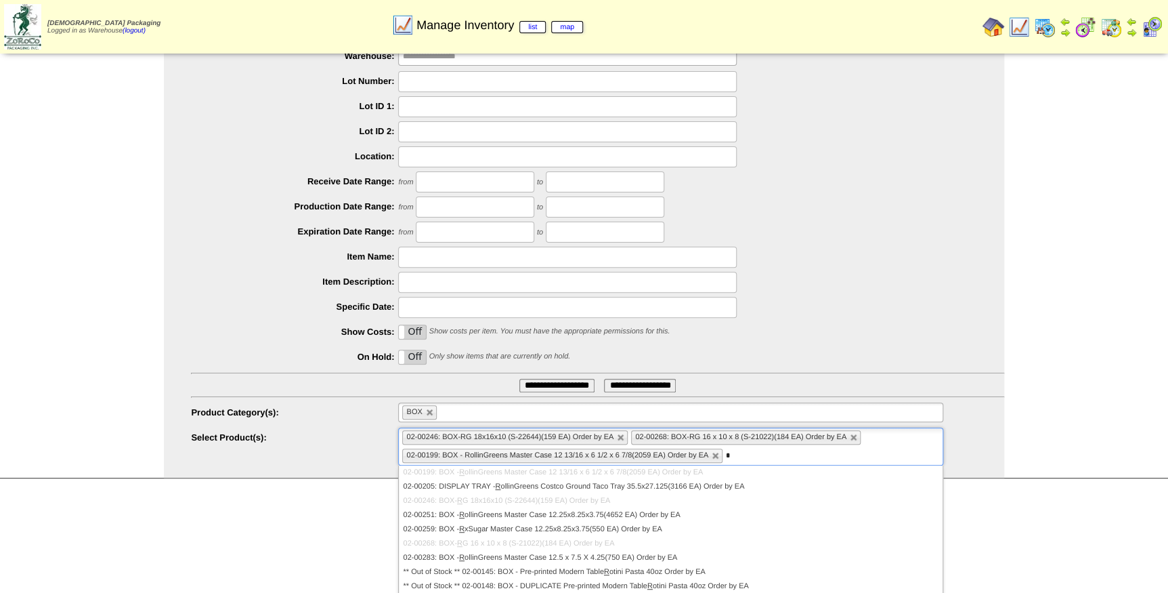
scroll to position [68, 0]
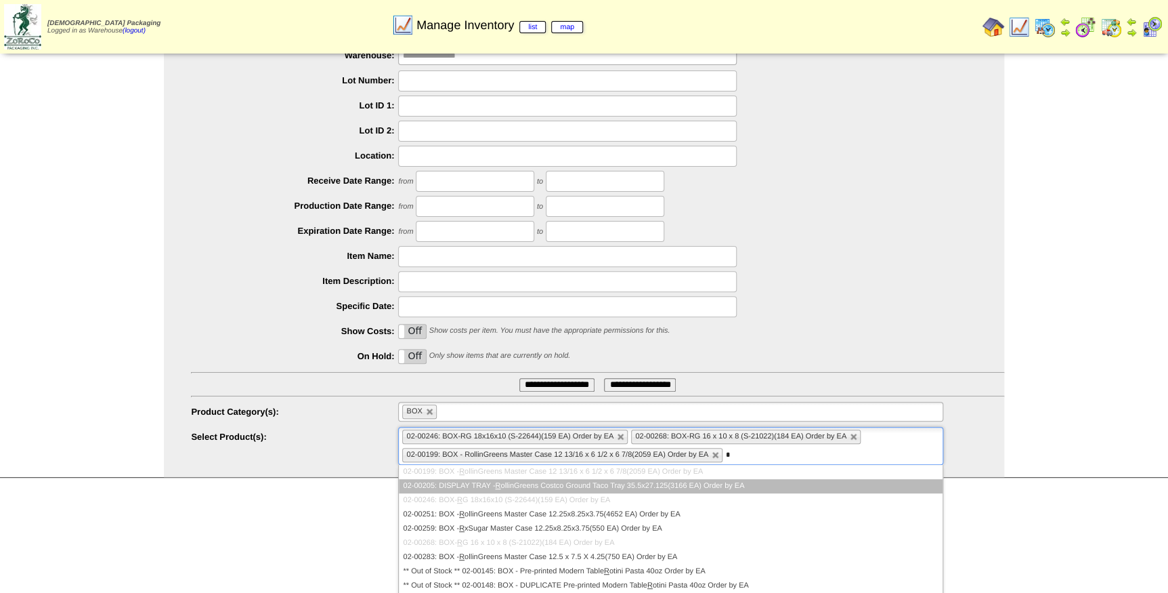
type input "*"
click at [559, 482] on li "02-00205: DISPLAY TRAY - R ollinGreens Costco Ground Taco Tray 35.5x27.125(3166…" at bounding box center [670, 486] width 543 height 14
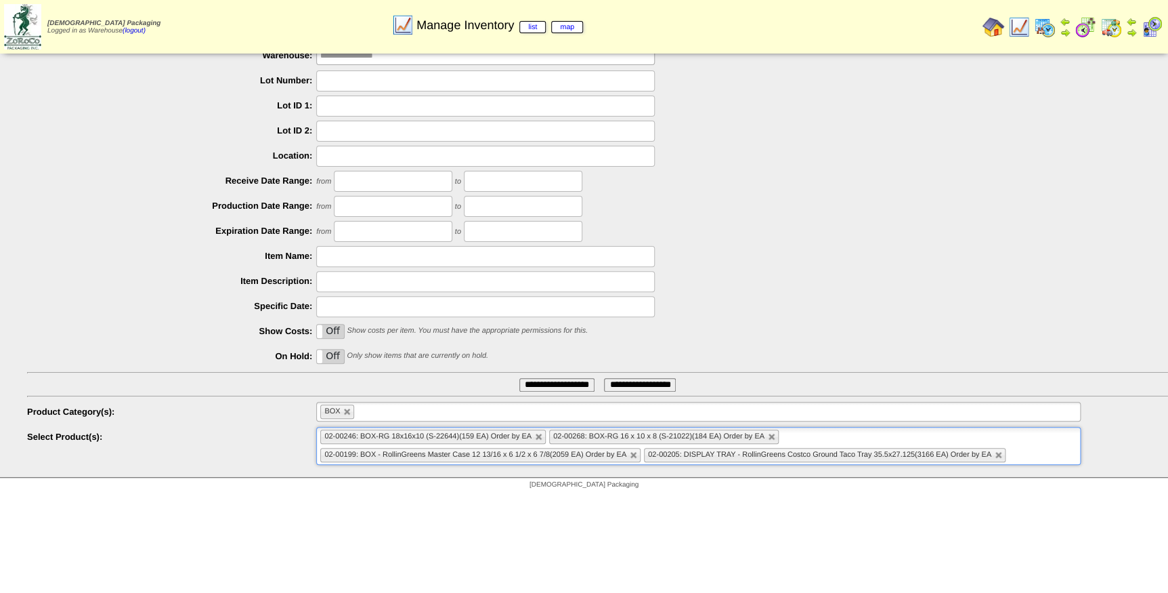
click at [1025, 453] on input "text" at bounding box center [1017, 454] width 17 height 17
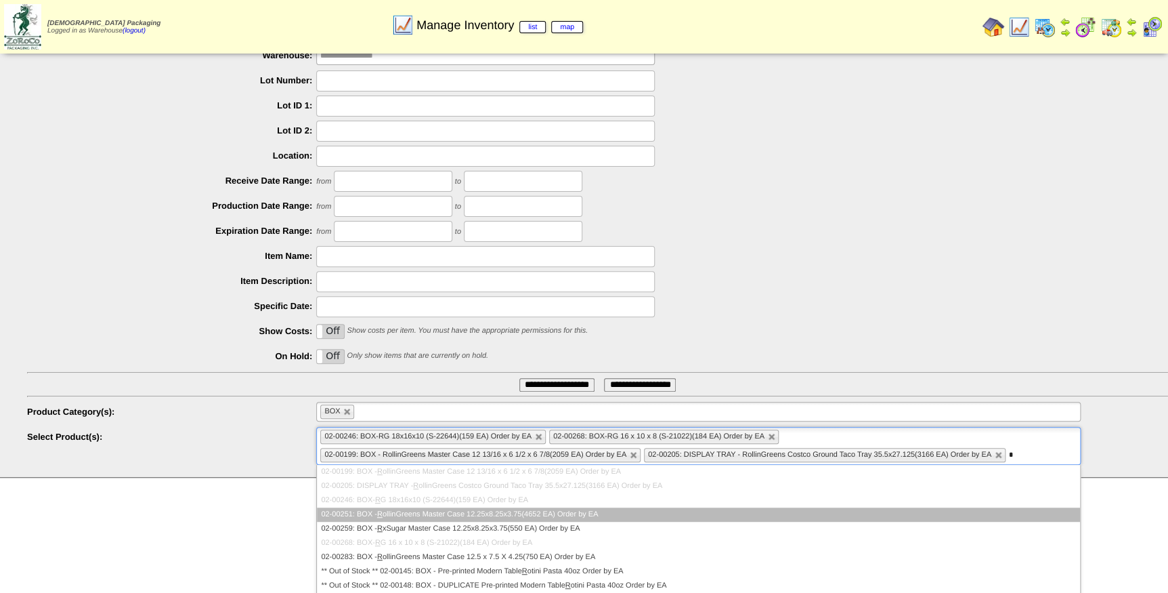
type input "*"
click at [617, 511] on li "02-00251: BOX - R ollinGreens Master Case 12.25x8.25x3.75(4652 EA) Order by EA" at bounding box center [698, 514] width 763 height 14
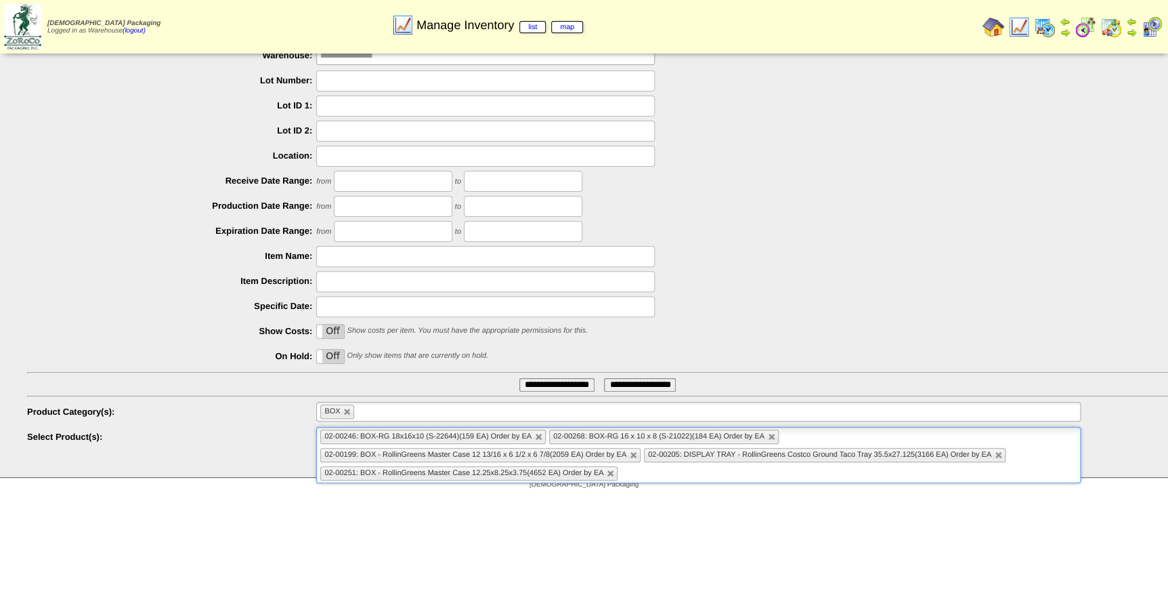
click at [655, 472] on ul "02-00246: BOX-RG 18x16x10 (S-22644)(159 EA) Order by EA 02-00268: BOX-RG 16 x 1…" at bounding box center [698, 455] width 765 height 56
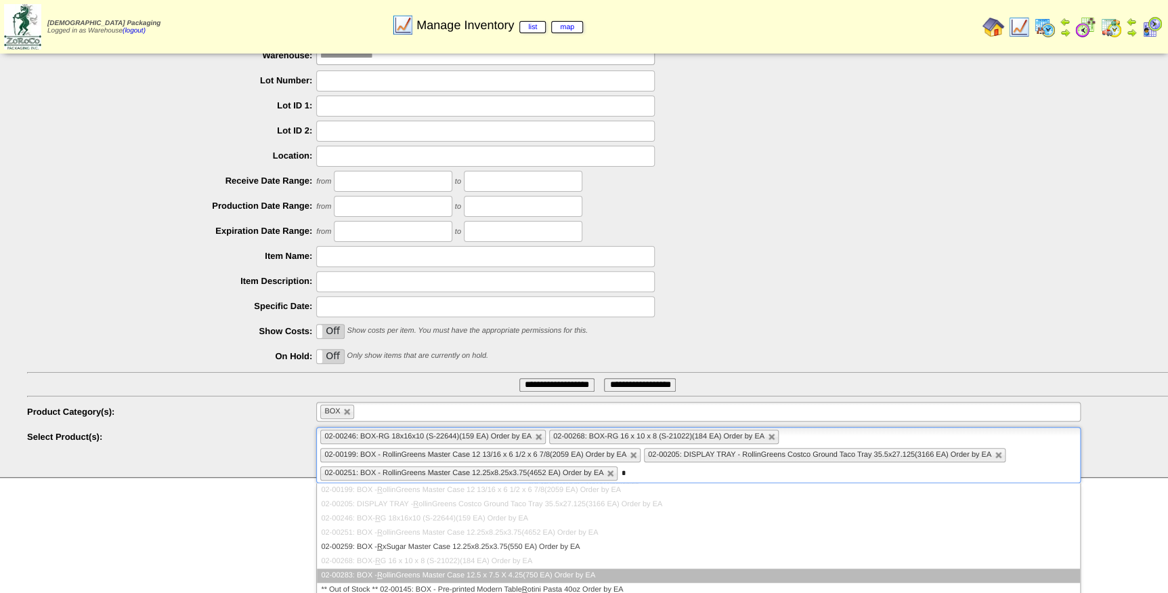
type input "*"
click at [595, 573] on li "02-00283: BOX - R ollinGreens Master Case 12.5 x 7.5 X 4.25(750 EA) Order by EA" at bounding box center [698, 575] width 763 height 14
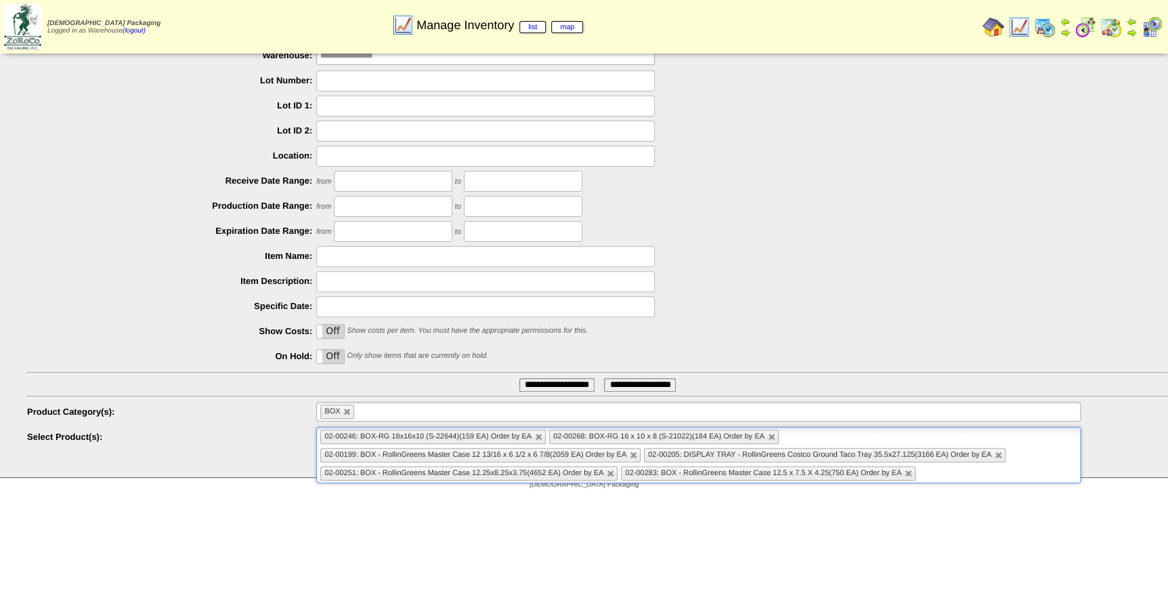
click at [543, 375] on ul "**********" at bounding box center [584, 233] width 1168 height 427
click at [542, 383] on input "**********" at bounding box center [556, 385] width 75 height 14
